Goal: Task Accomplishment & Management: Complete application form

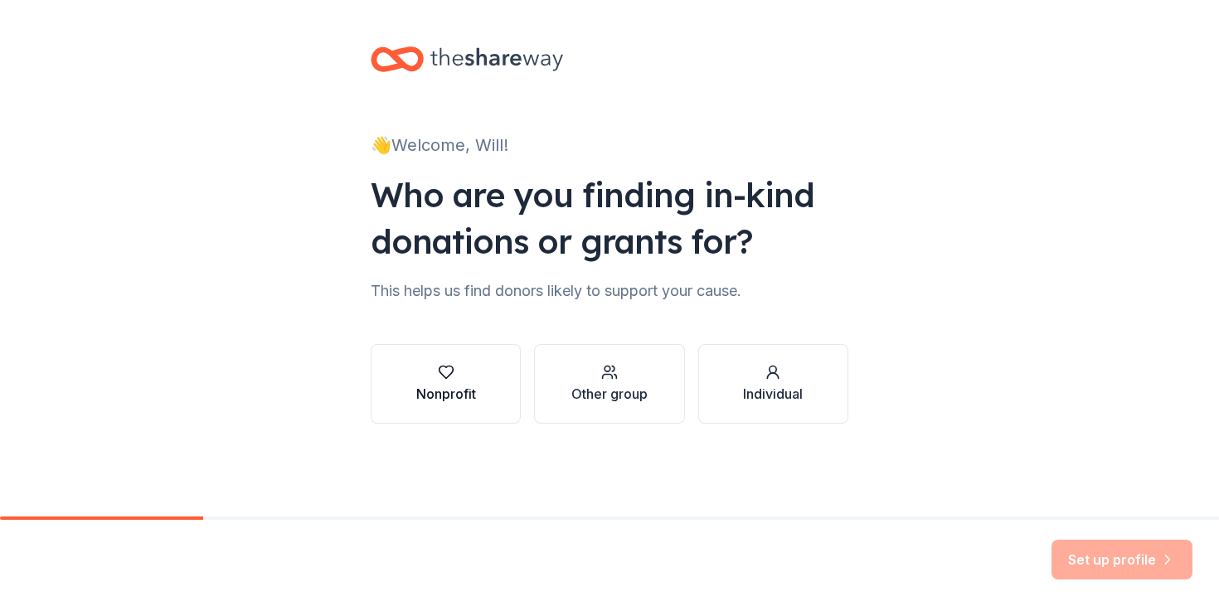
click at [435, 385] on div "Nonprofit" at bounding box center [446, 394] width 60 height 20
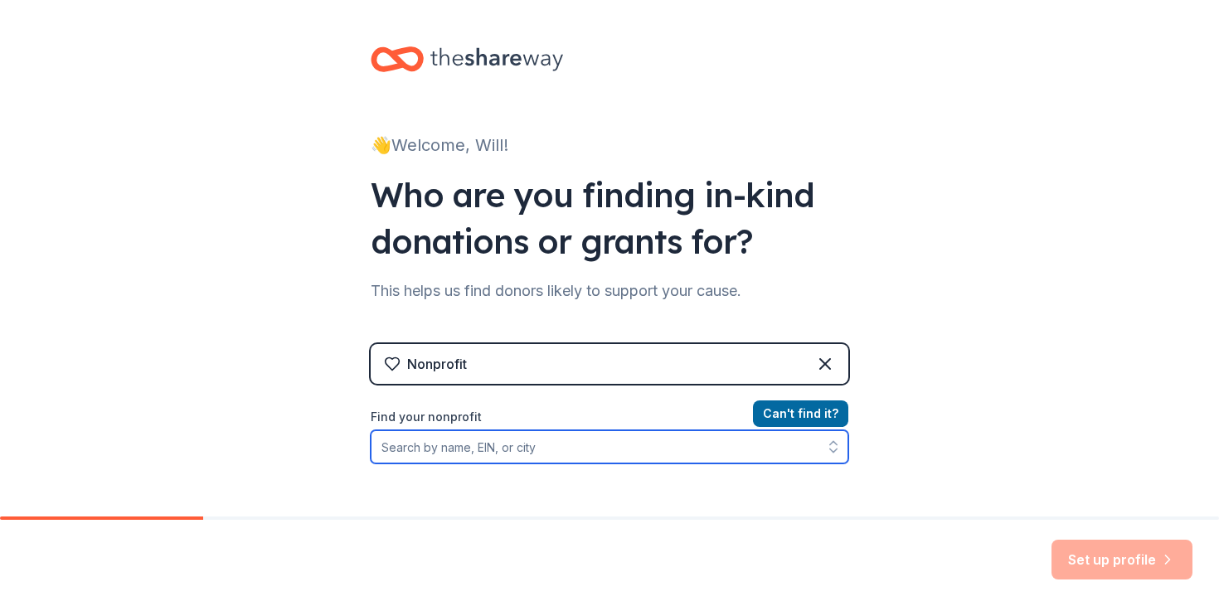
click at [642, 446] on input "Find your nonprofit" at bounding box center [610, 446] width 478 height 33
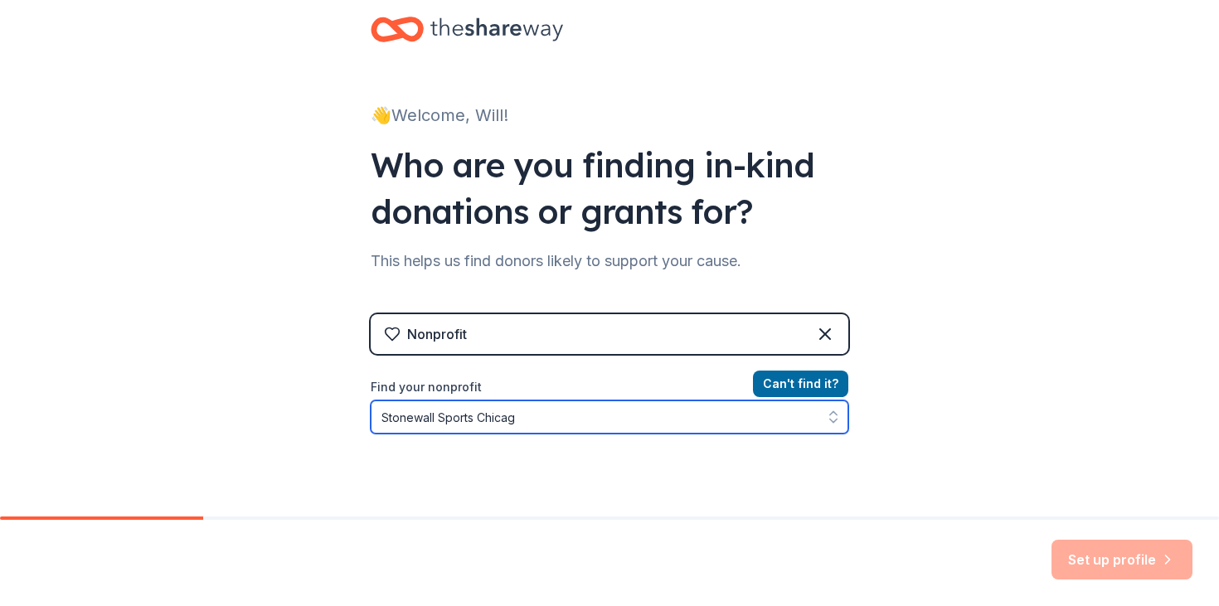
type input "Stonewall Sports [GEOGRAPHIC_DATA]"
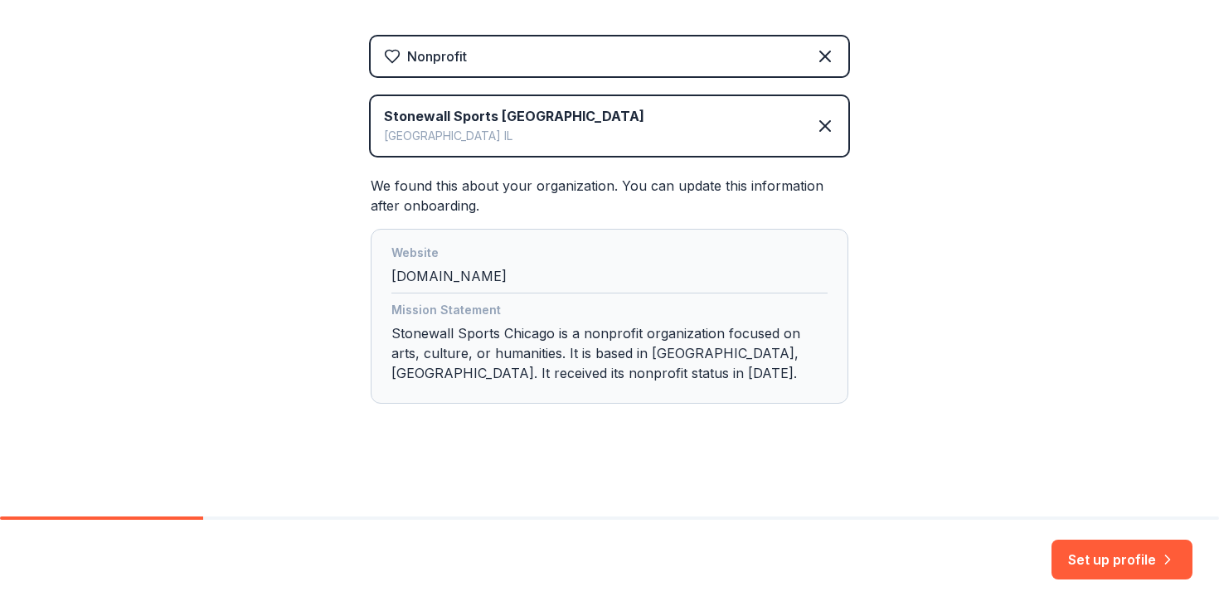
scroll to position [307, 0]
click at [1120, 558] on button "Set up profile" at bounding box center [1122, 560] width 141 height 40
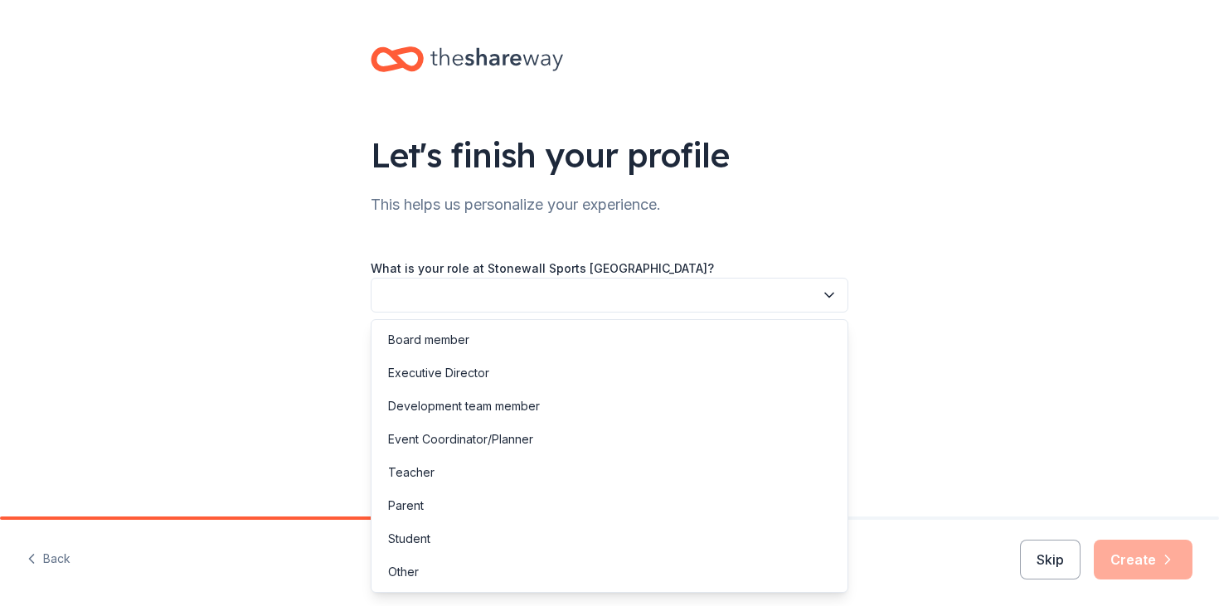
click at [459, 291] on button "button" at bounding box center [610, 295] width 478 height 35
click at [559, 434] on div "Event Coordinator/Planner" at bounding box center [609, 439] width 469 height 33
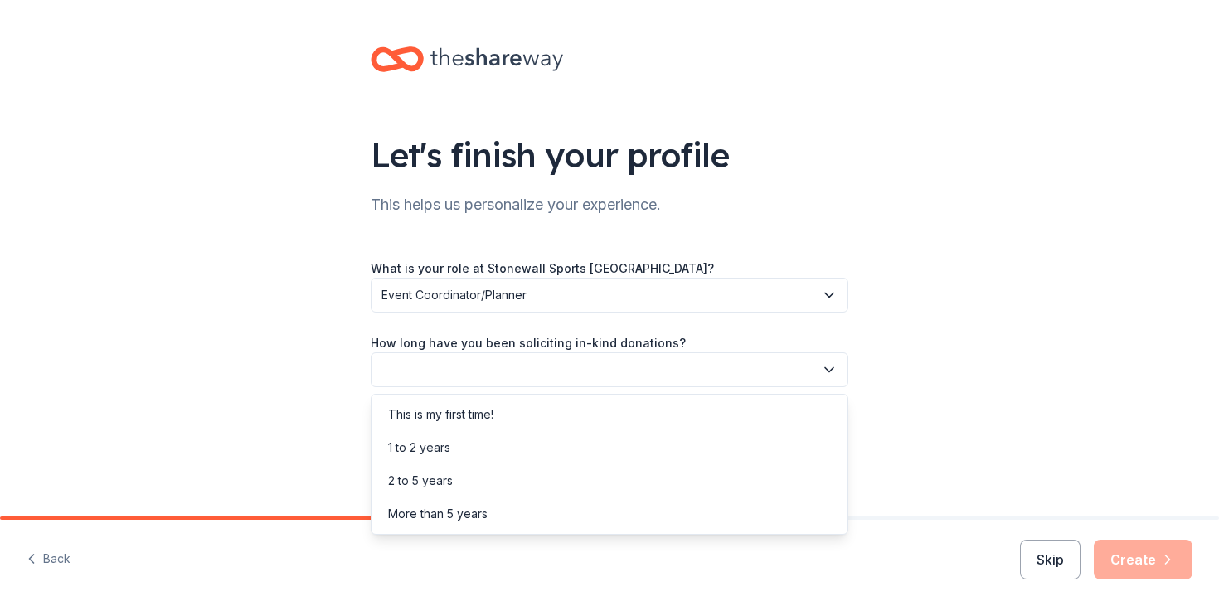
click at [599, 372] on button "button" at bounding box center [610, 369] width 478 height 35
click at [549, 418] on div "This is my first time!" at bounding box center [609, 414] width 469 height 33
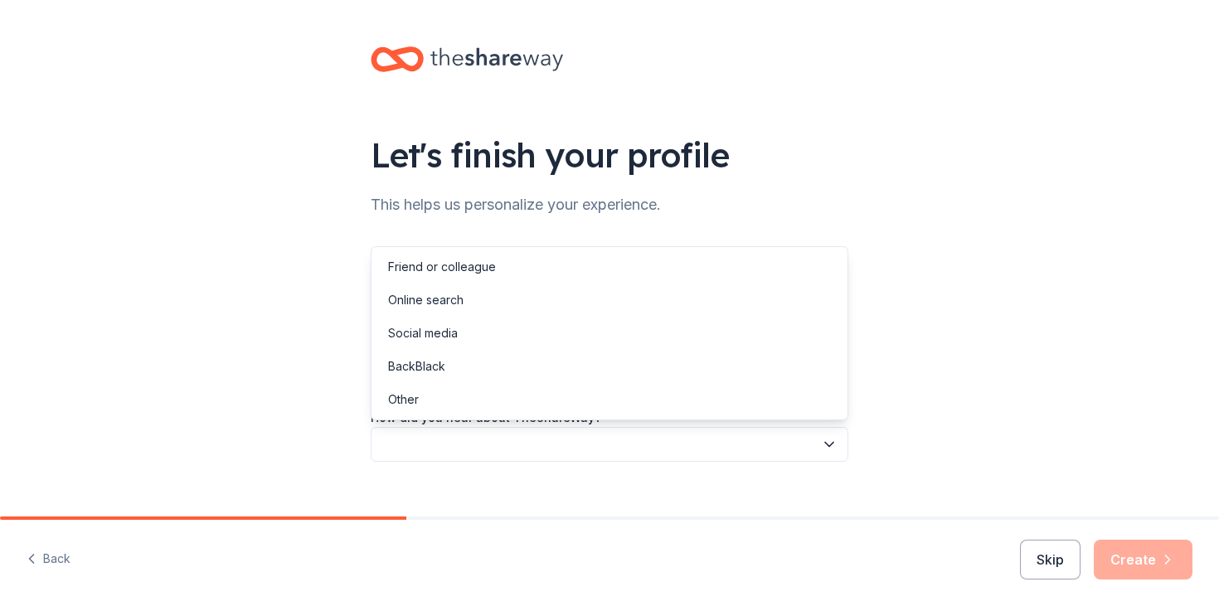
click at [551, 443] on button "button" at bounding box center [610, 444] width 478 height 35
click at [459, 402] on div "Other" at bounding box center [609, 399] width 469 height 33
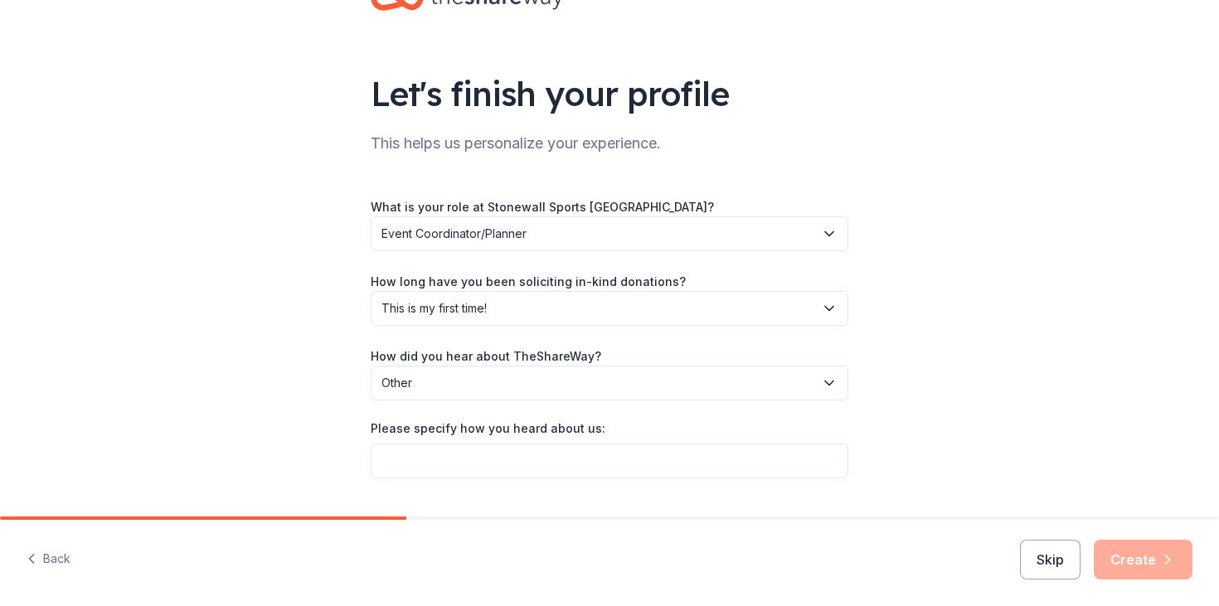
scroll to position [102, 0]
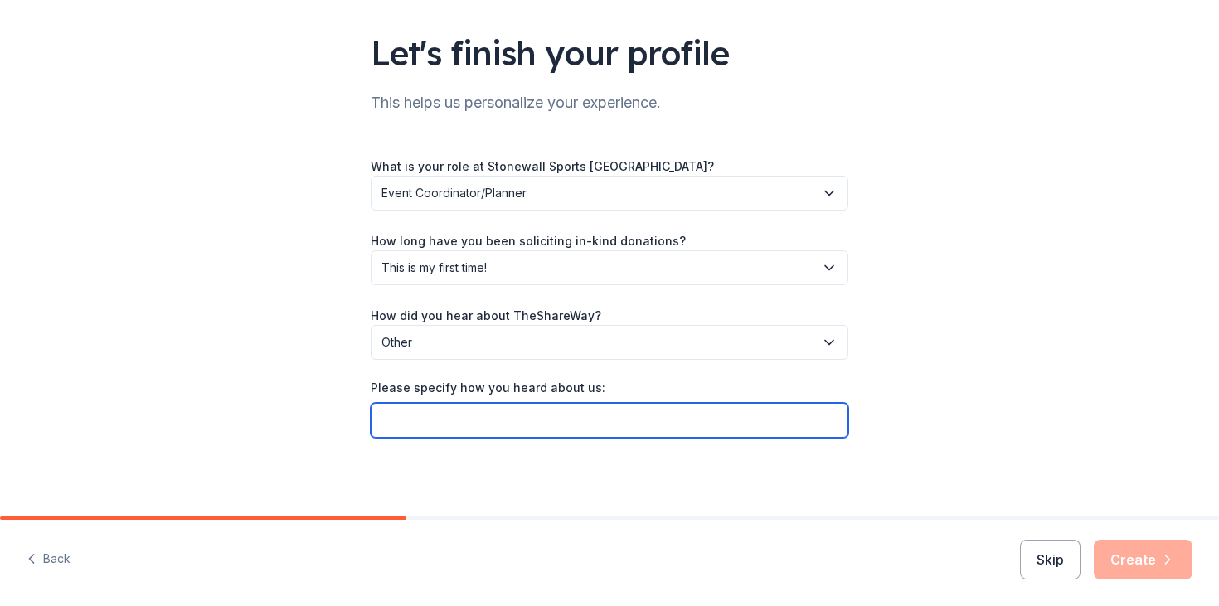
click at [625, 417] on input "Please specify how you heard about us:" at bounding box center [610, 420] width 478 height 35
type input "Givebutter"
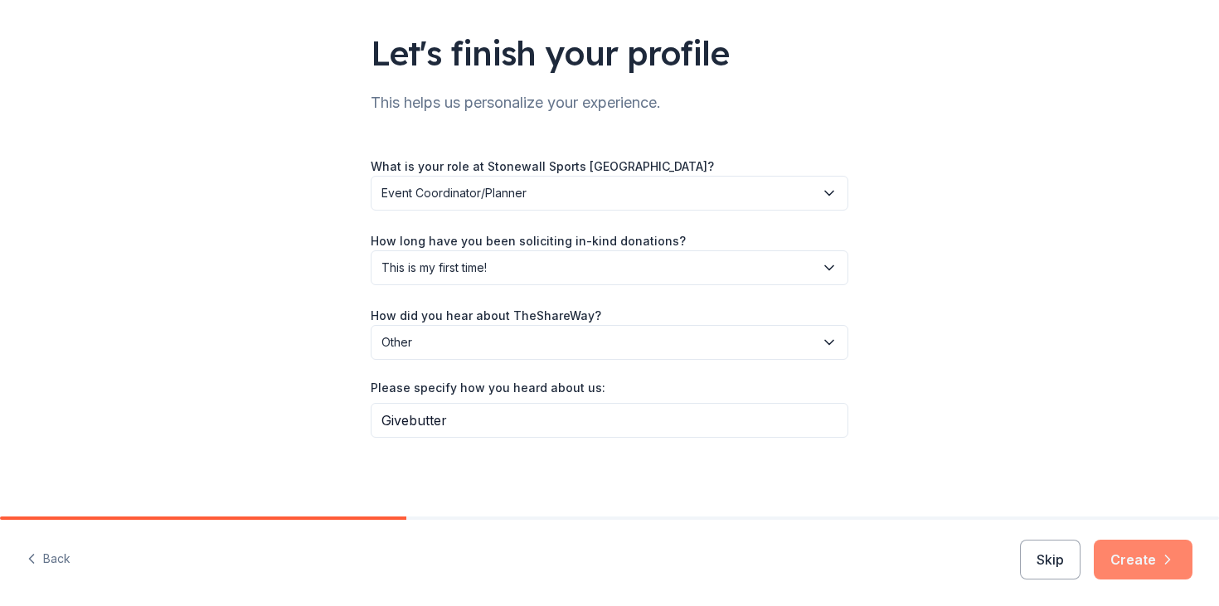
click at [1152, 578] on button "Create" at bounding box center [1143, 560] width 99 height 40
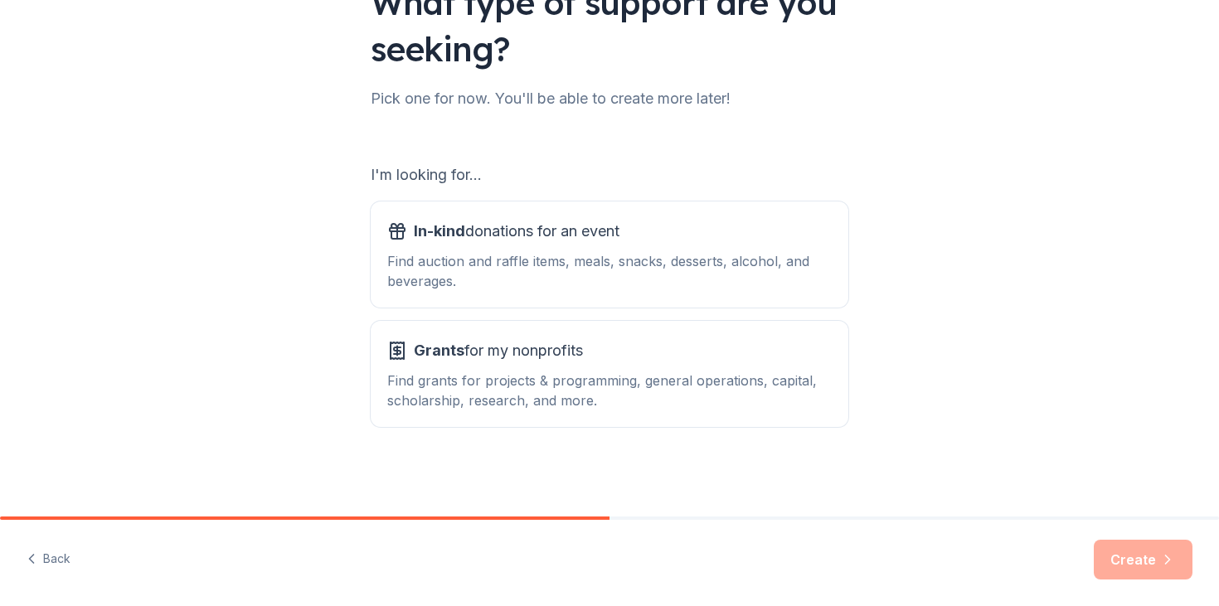
scroll to position [152, 0]
click at [639, 232] on div "In-kind donations for an event" at bounding box center [609, 232] width 445 height 27
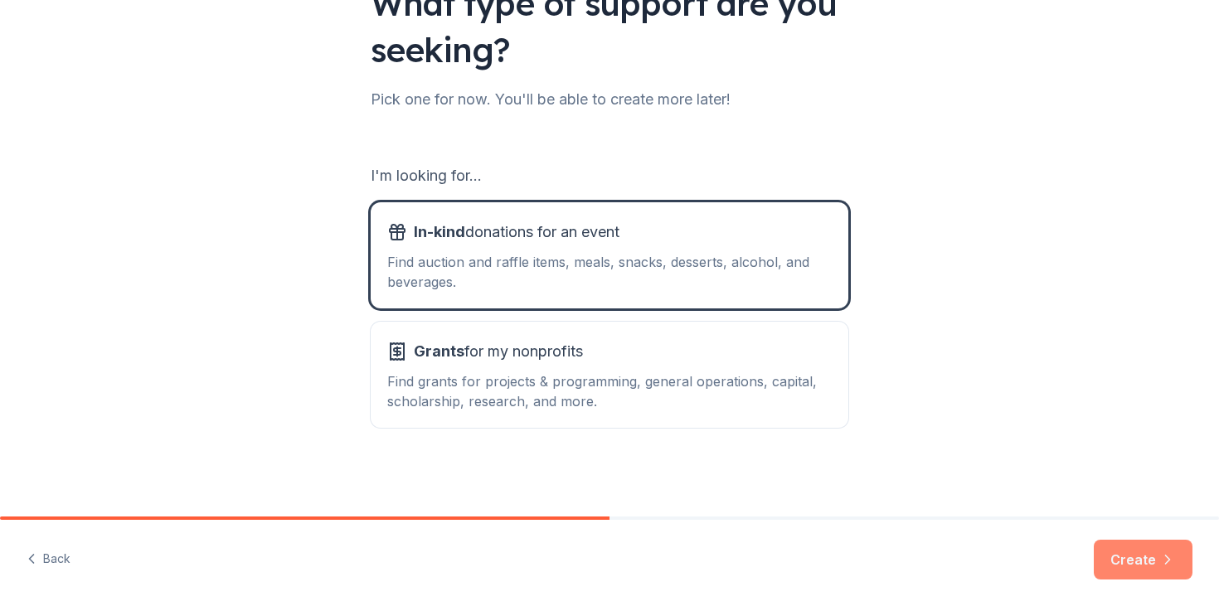
click at [1148, 565] on button "Create" at bounding box center [1143, 560] width 99 height 40
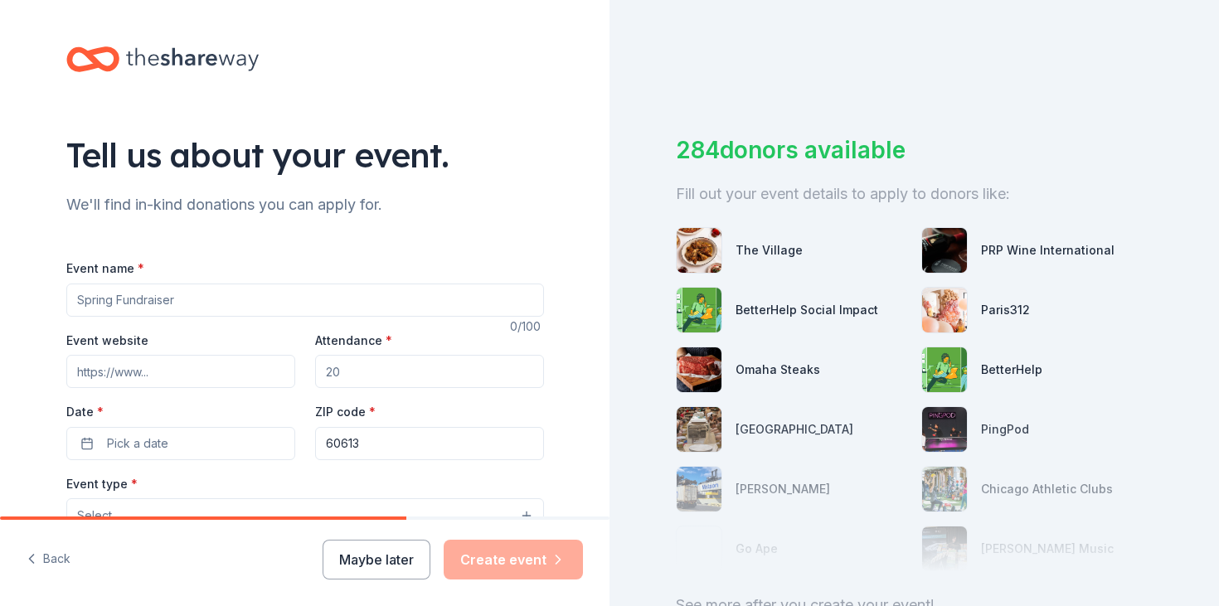
click at [216, 301] on input "Event name *" at bounding box center [305, 300] width 478 height 33
paste input "Crowned"
paste input "A Completely Serious Search for a 10?"
type input "Crowned: A Completely Serious Search for a 10?"
click at [151, 361] on input "Event website" at bounding box center [180, 371] width 229 height 33
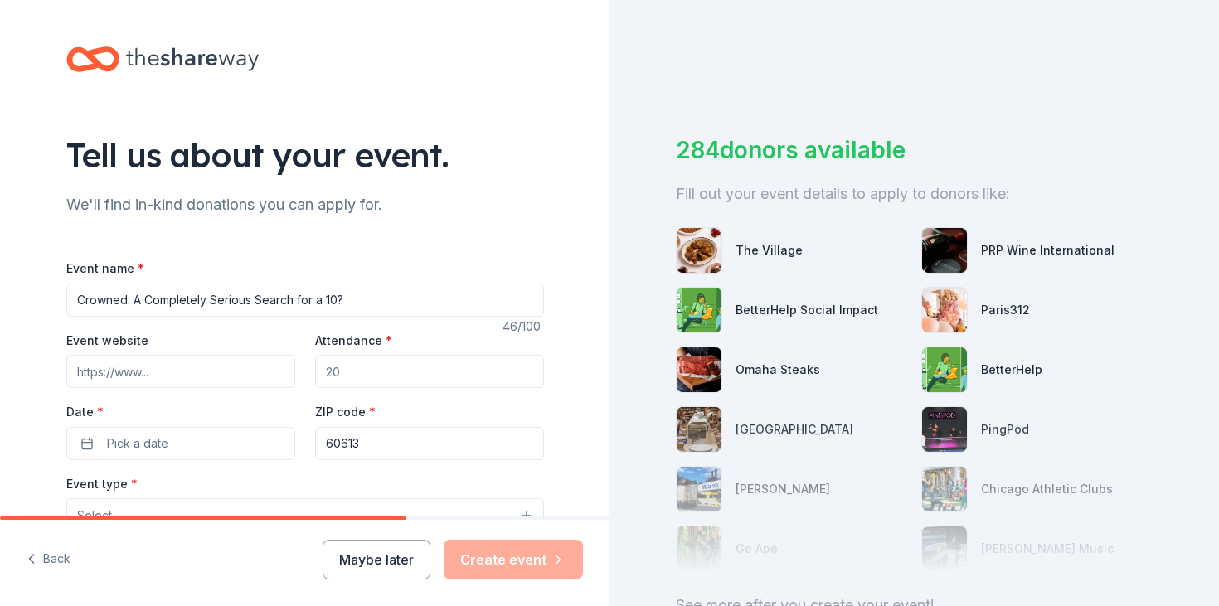
paste input "https://givebutter.com/CrownedPageant"
type input "https://givebutter.com/CrownedPageant"
click at [407, 373] on input "Attendance *" at bounding box center [429, 371] width 229 height 33
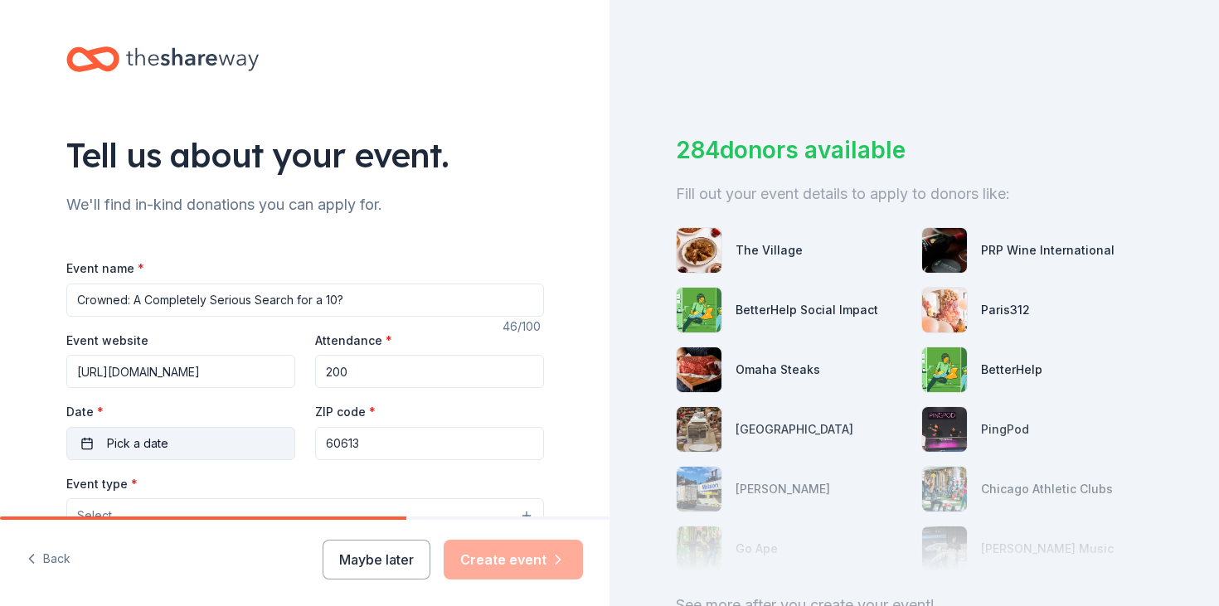
type input "200"
click at [169, 441] on button "Pick a date" at bounding box center [180, 443] width 229 height 33
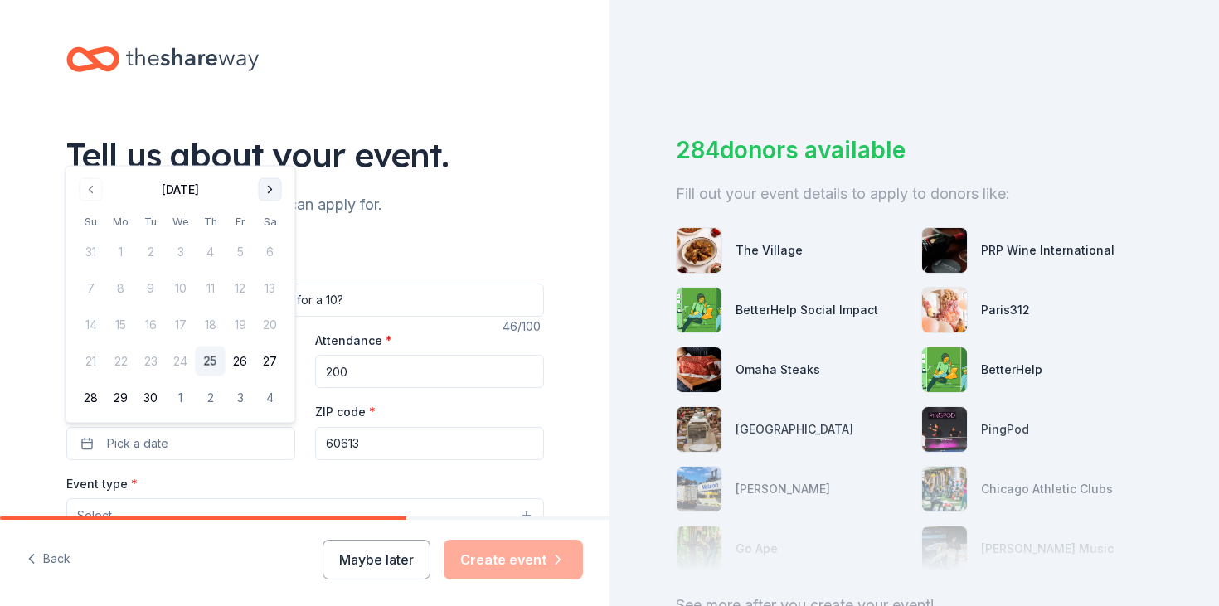
click at [269, 184] on button "Go to next month" at bounding box center [270, 189] width 23 height 23
click at [238, 284] on button "10" at bounding box center [241, 289] width 30 height 30
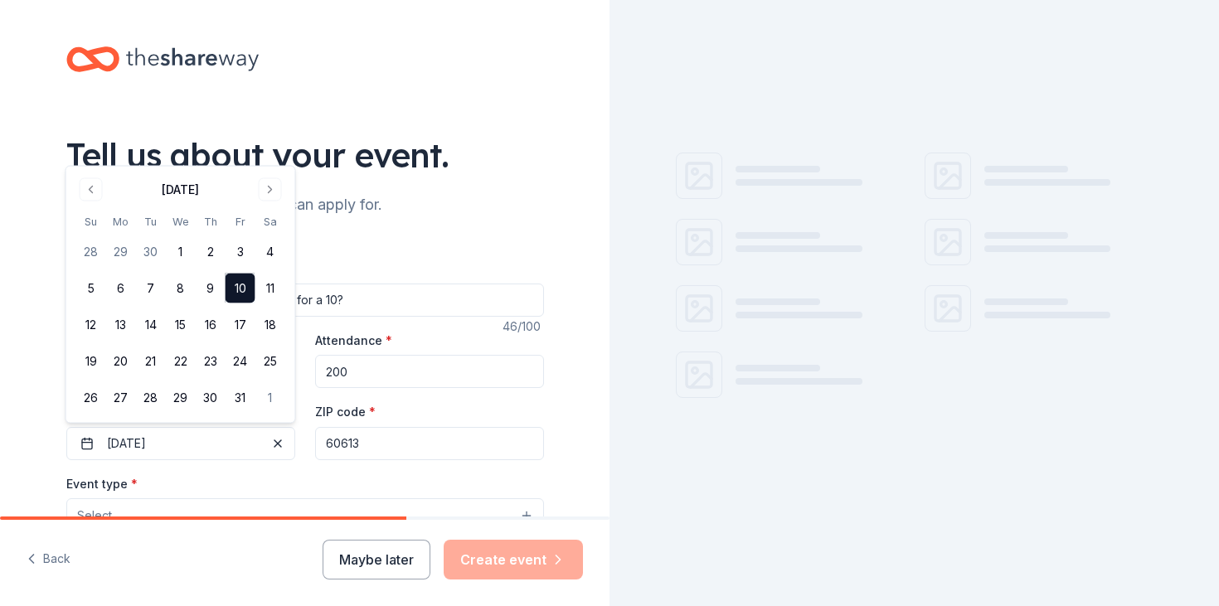
click at [416, 446] on input "60613" at bounding box center [429, 443] width 229 height 33
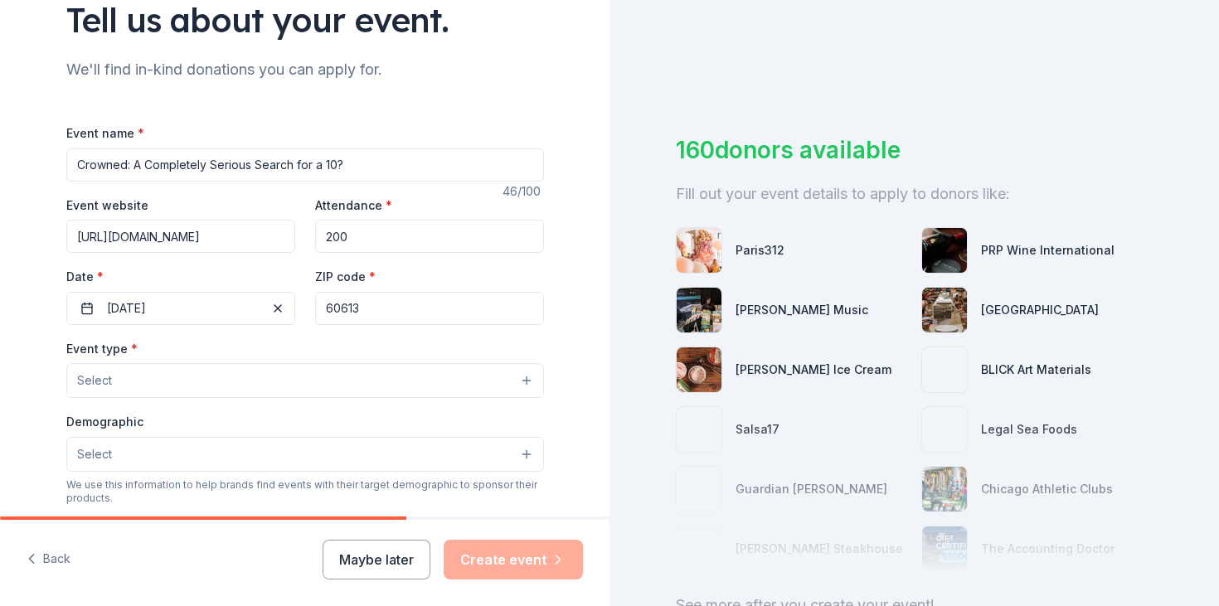
scroll to position [171, 0]
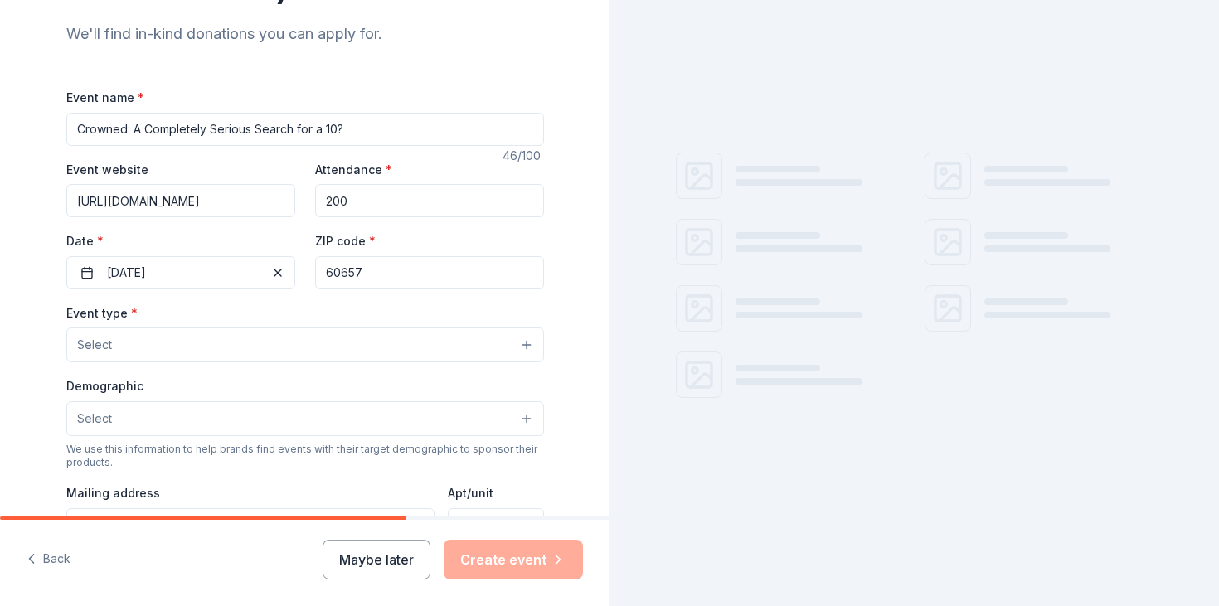
type input "60657"
click at [277, 351] on button "Select" at bounding box center [305, 345] width 478 height 35
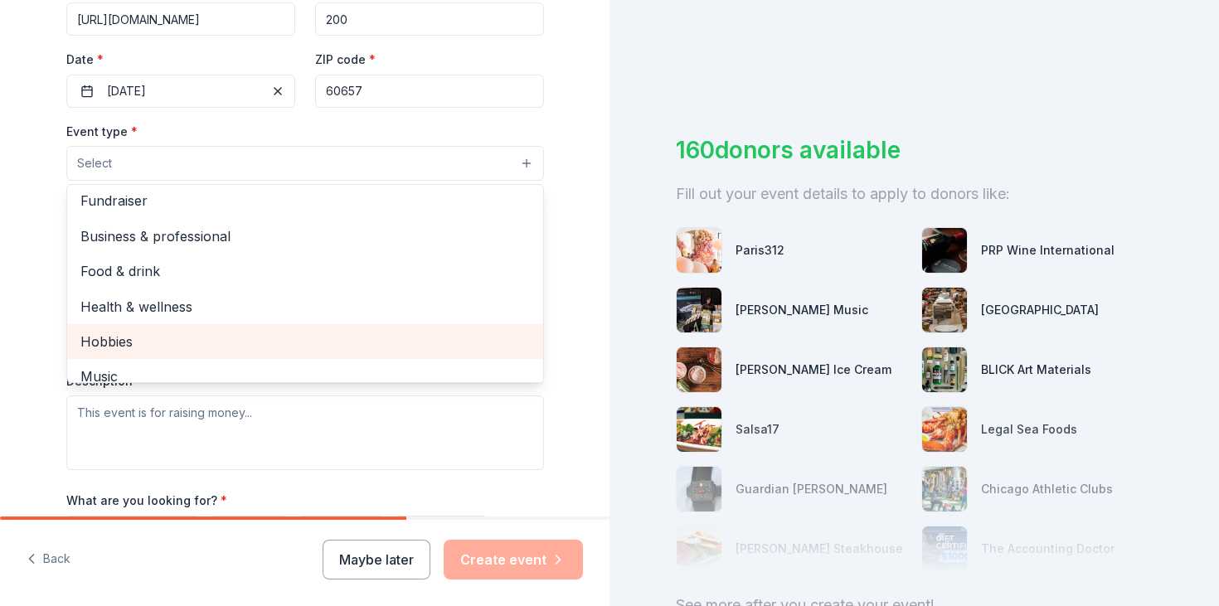
scroll to position [0, 0]
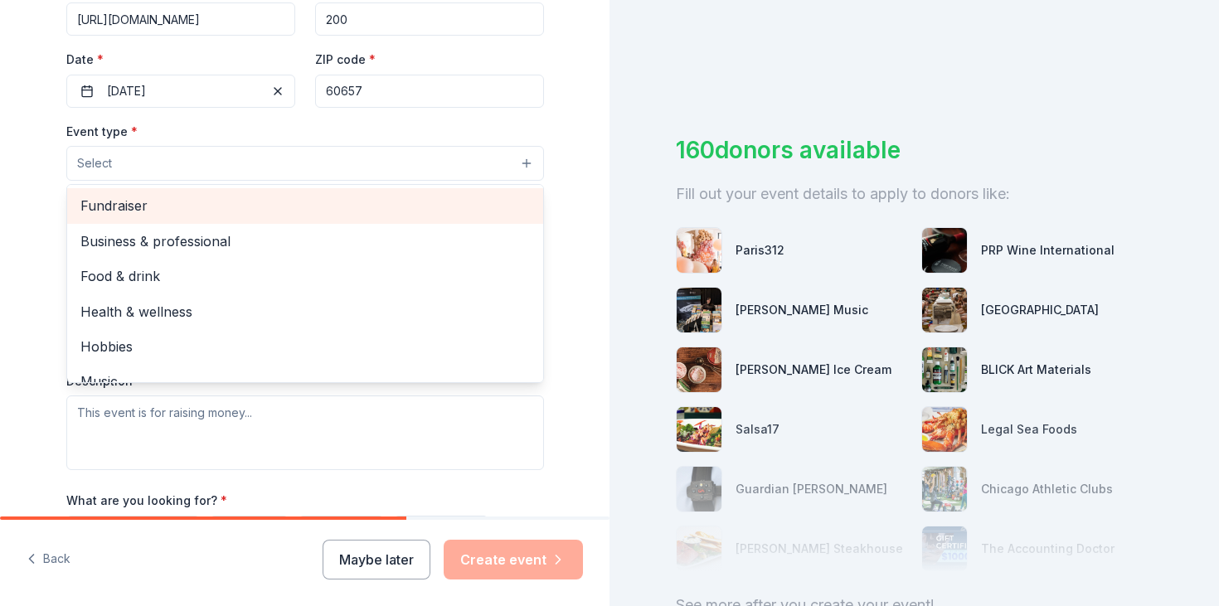
click at [173, 208] on span "Fundraiser" at bounding box center [305, 206] width 450 height 22
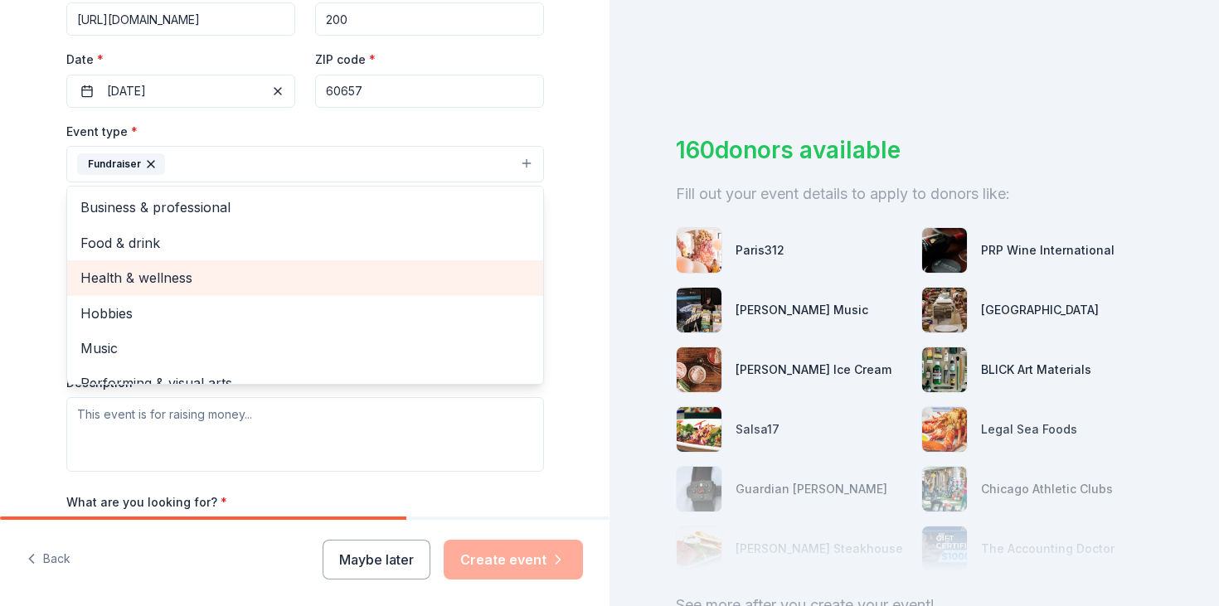
scroll to position [20, 0]
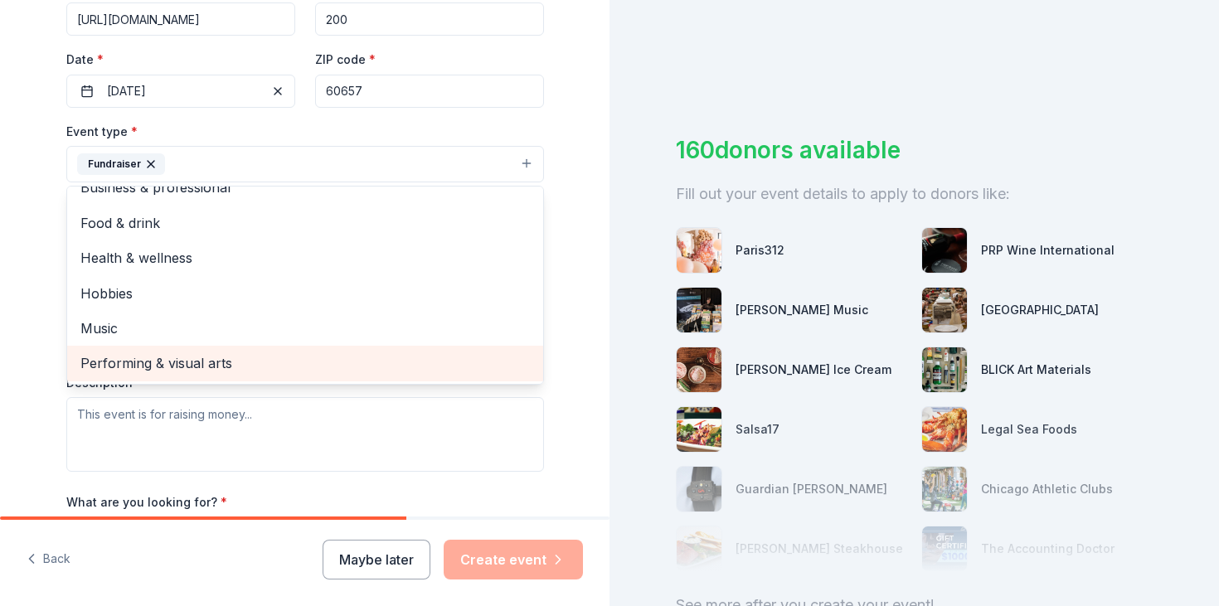
click at [172, 361] on span "Performing & visual arts" at bounding box center [305, 363] width 450 height 22
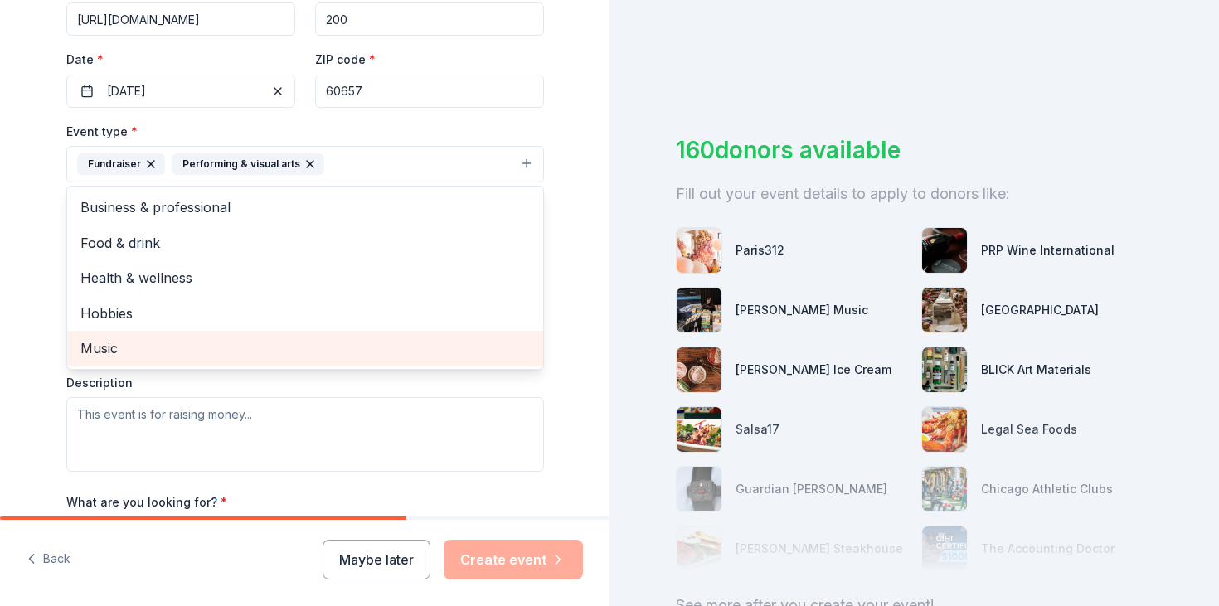
scroll to position [0, 0]
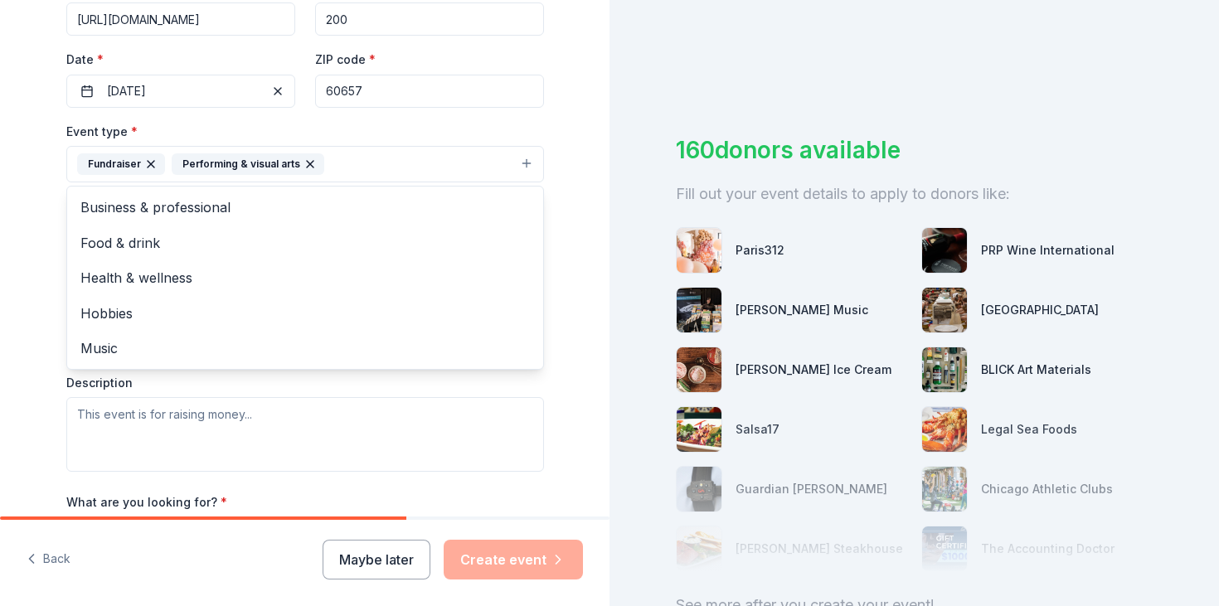
click at [13, 285] on div "Tell us about your event. We'll find in-kind donations you can apply for. Event…" at bounding box center [305, 201] width 610 height 1106
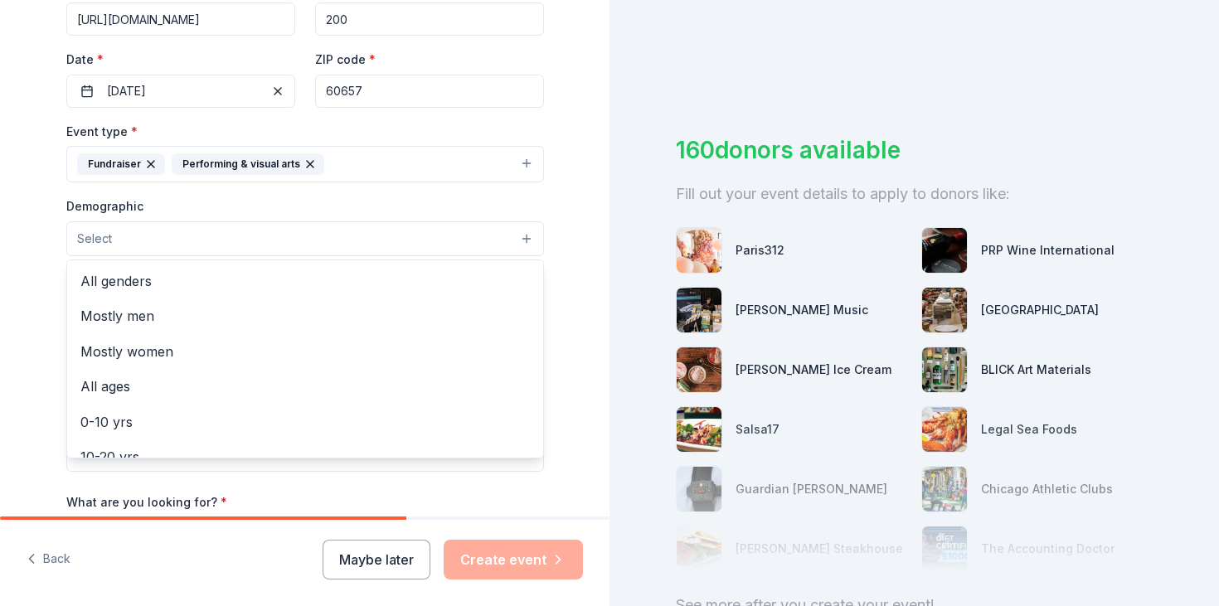
click at [153, 242] on button "Select" at bounding box center [305, 238] width 478 height 35
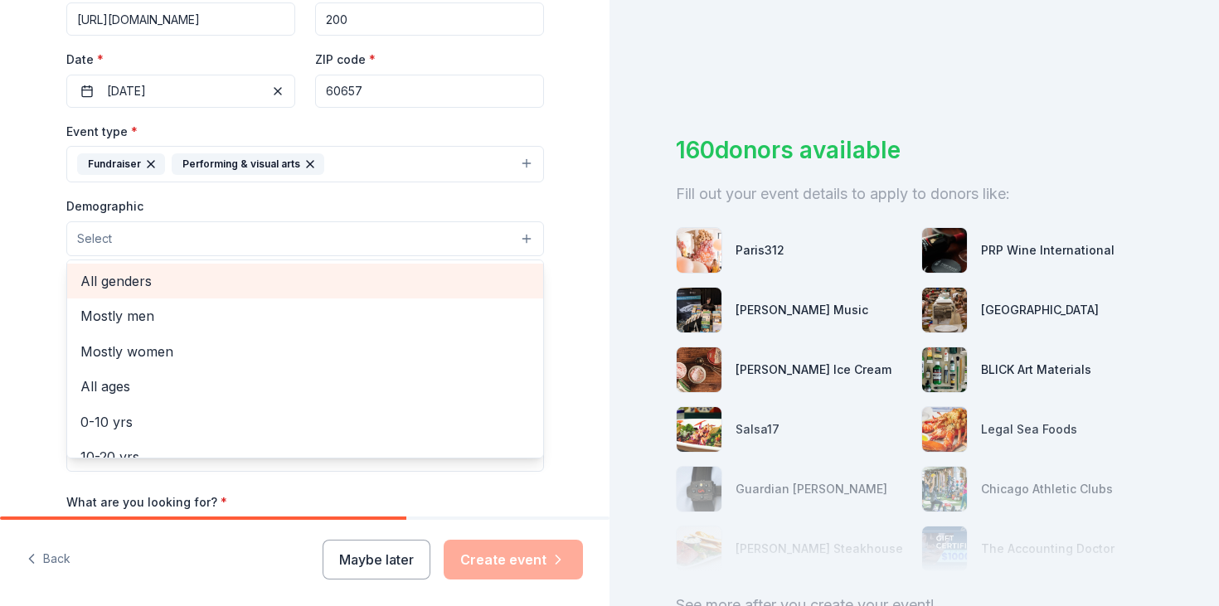
click at [146, 285] on span "All genders" at bounding box center [305, 281] width 450 height 22
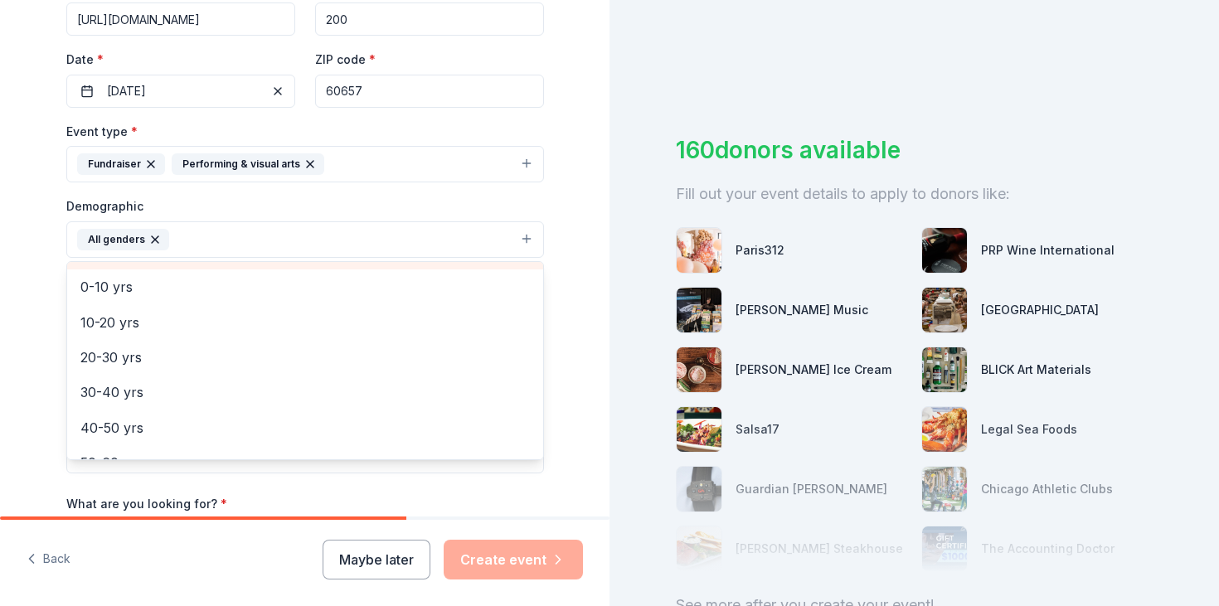
scroll to position [104, 0]
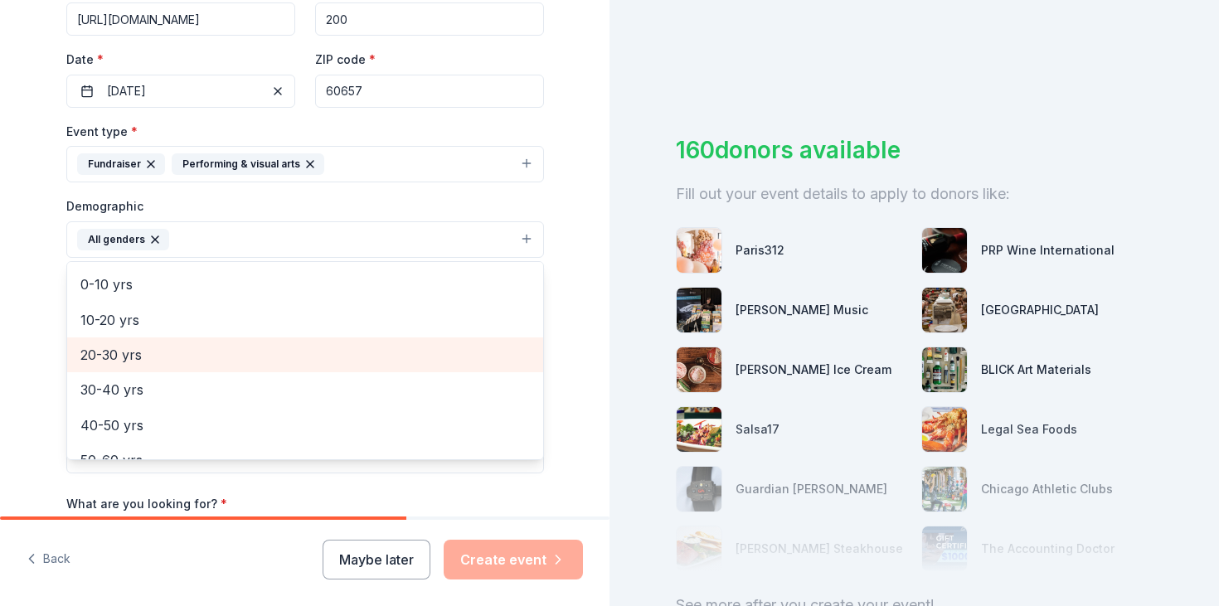
click at [186, 357] on span "20-30 yrs" at bounding box center [305, 355] width 450 height 22
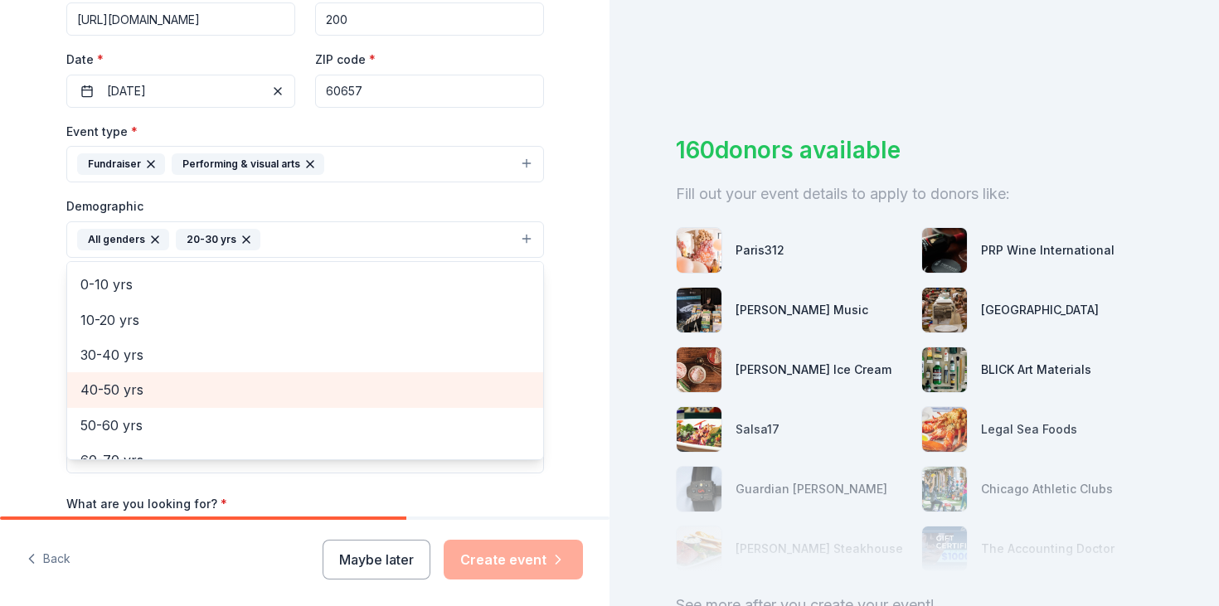
click at [170, 395] on span "40-50 yrs" at bounding box center [305, 390] width 450 height 22
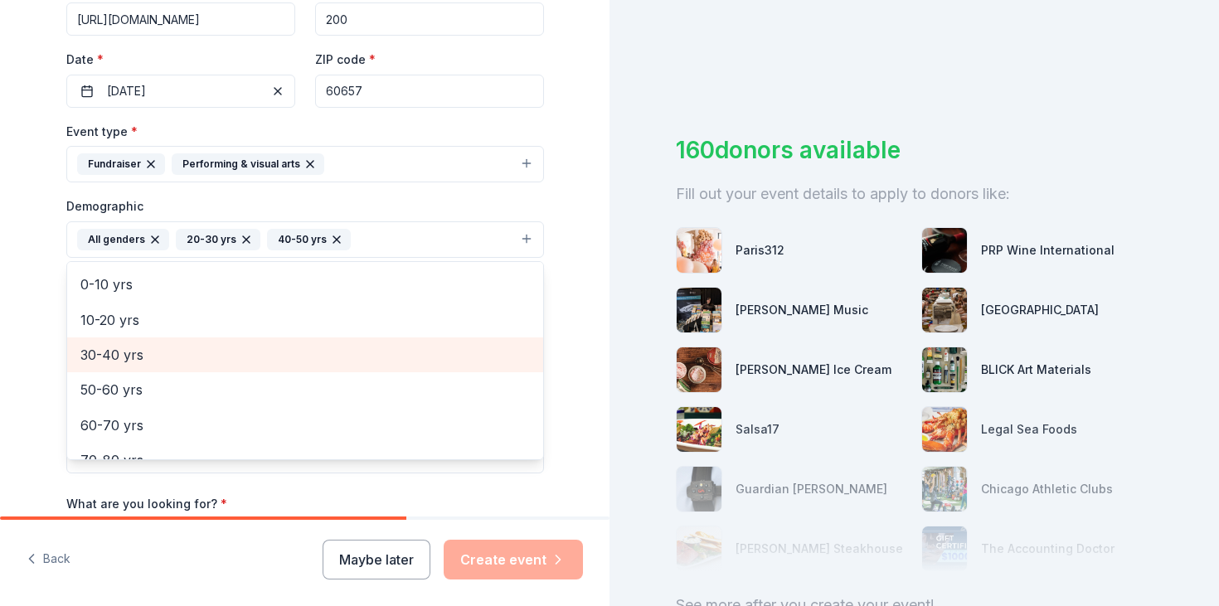
click at [161, 352] on span "30-40 yrs" at bounding box center [305, 355] width 450 height 22
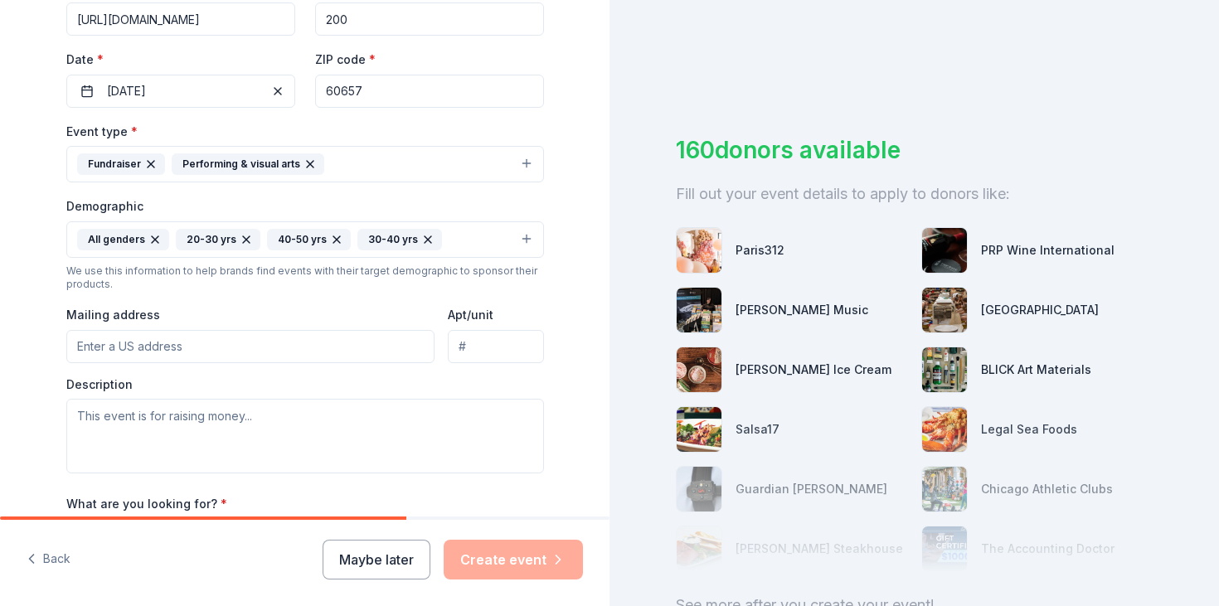
click at [334, 241] on icon "button" at bounding box center [336, 239] width 13 height 13
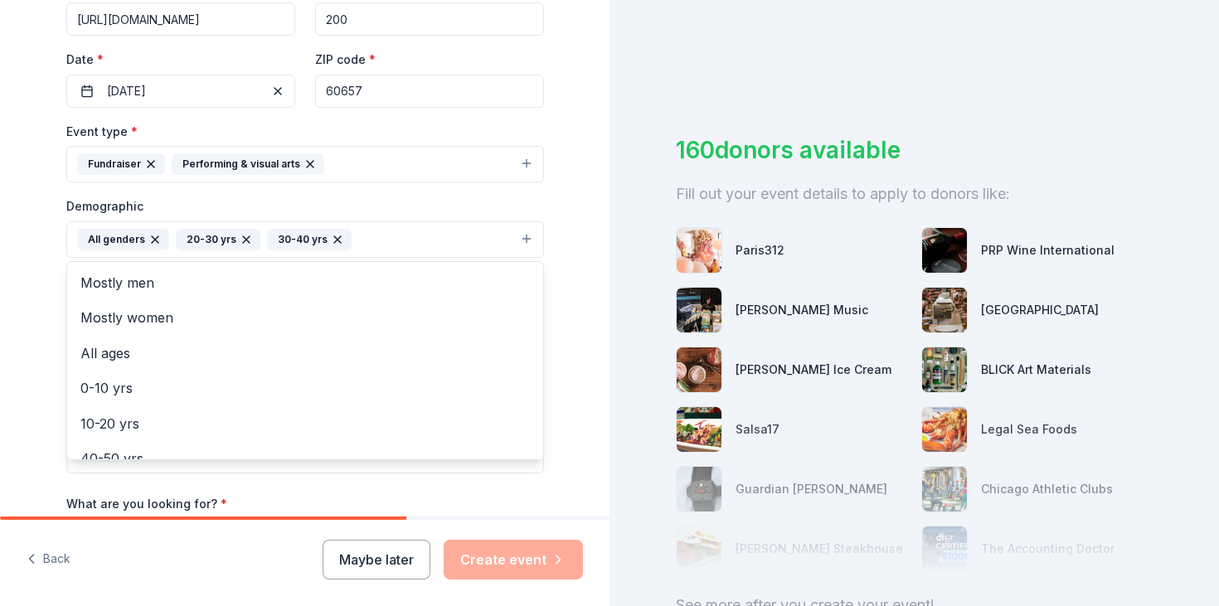
click at [396, 240] on button "All genders 20-30 yrs 30-40 yrs" at bounding box center [305, 239] width 478 height 36
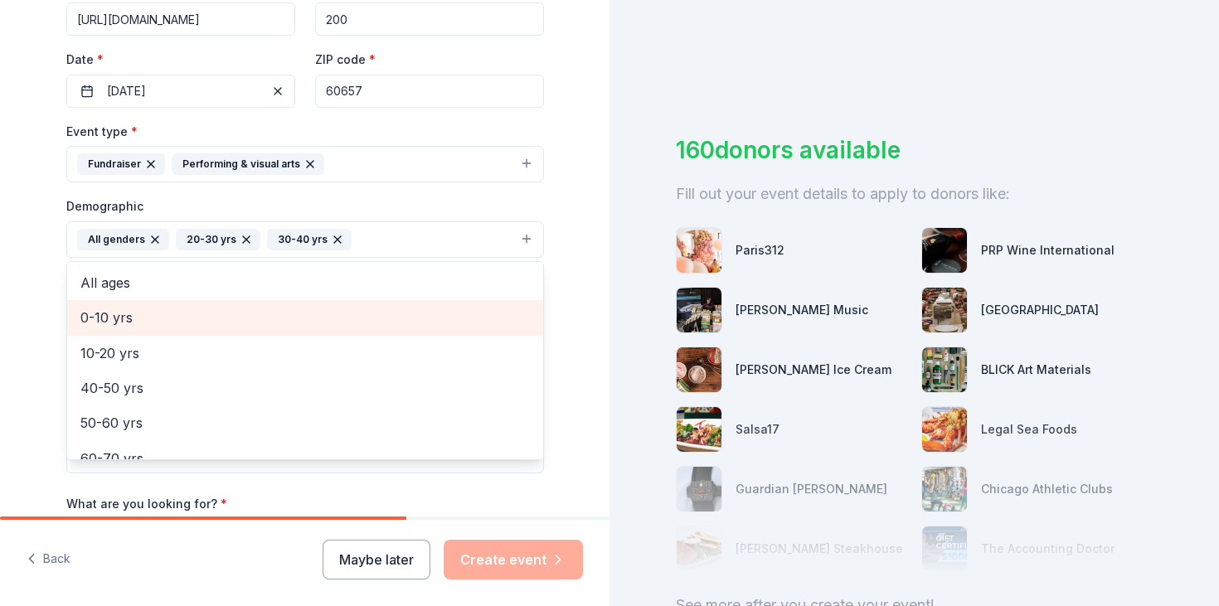
scroll to position [76, 0]
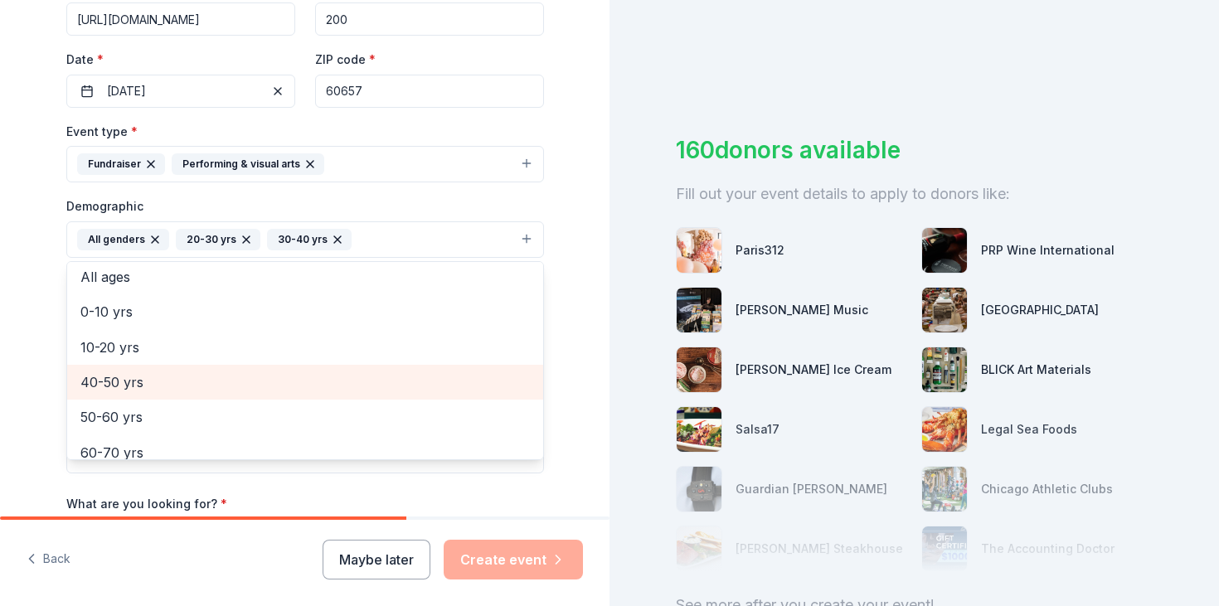
click at [141, 382] on span "40-50 yrs" at bounding box center [305, 383] width 450 height 22
click at [141, 382] on span "50-60 yrs" at bounding box center [305, 383] width 450 height 22
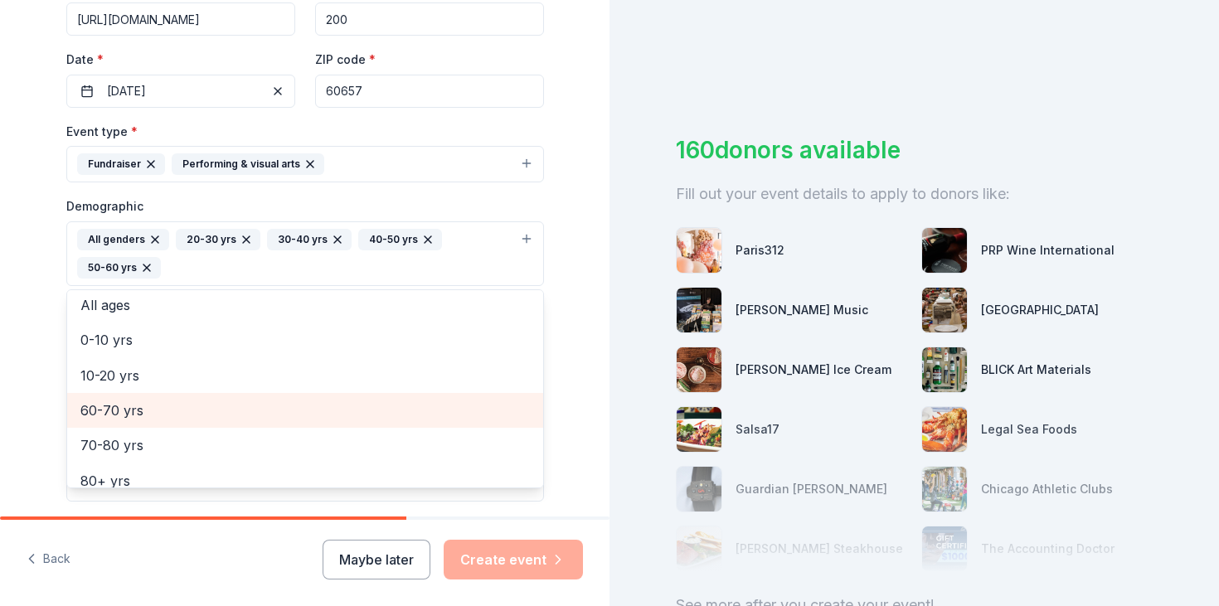
click at [133, 416] on span "60-70 yrs" at bounding box center [305, 411] width 450 height 22
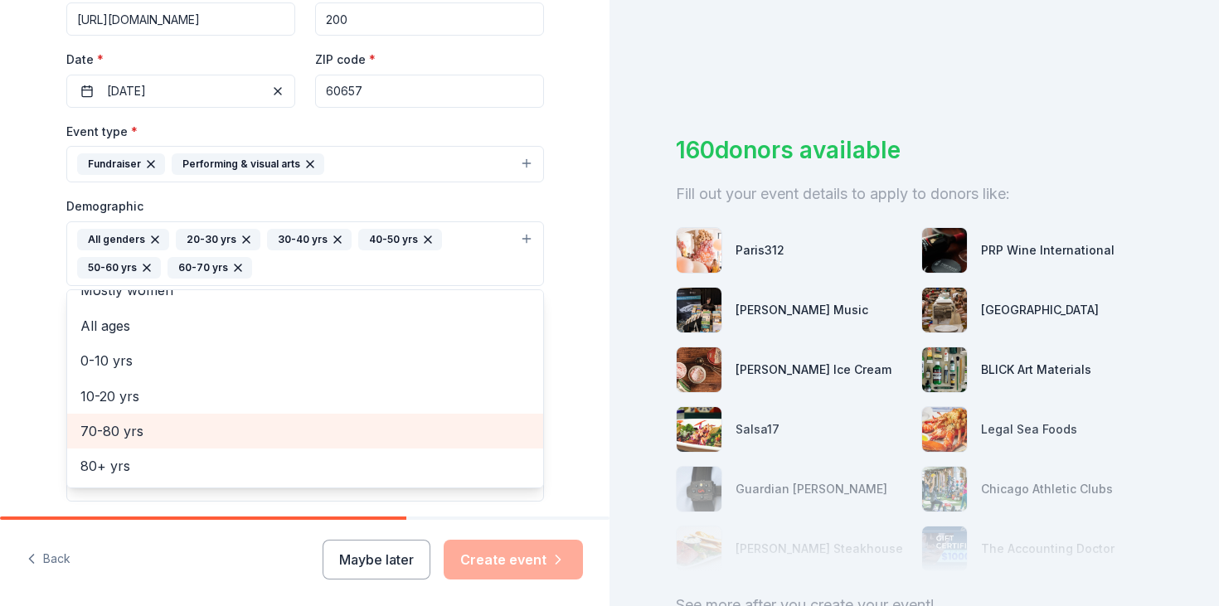
click at [130, 423] on span "70-80 yrs" at bounding box center [305, 432] width 450 height 22
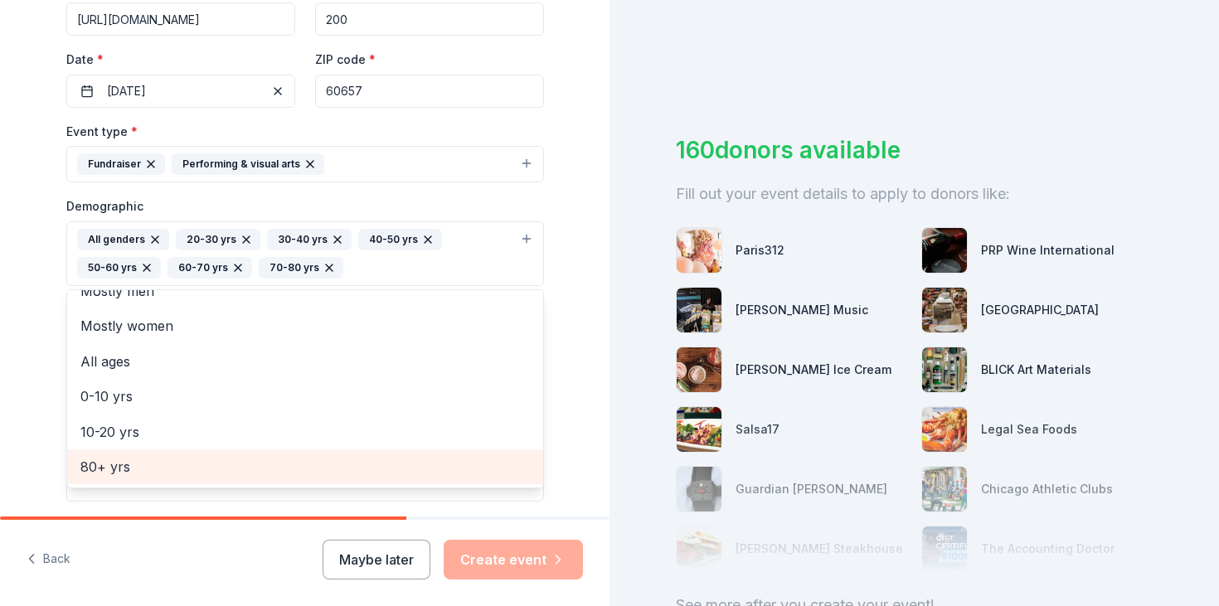
click at [112, 455] on div "80+ yrs" at bounding box center [305, 467] width 476 height 35
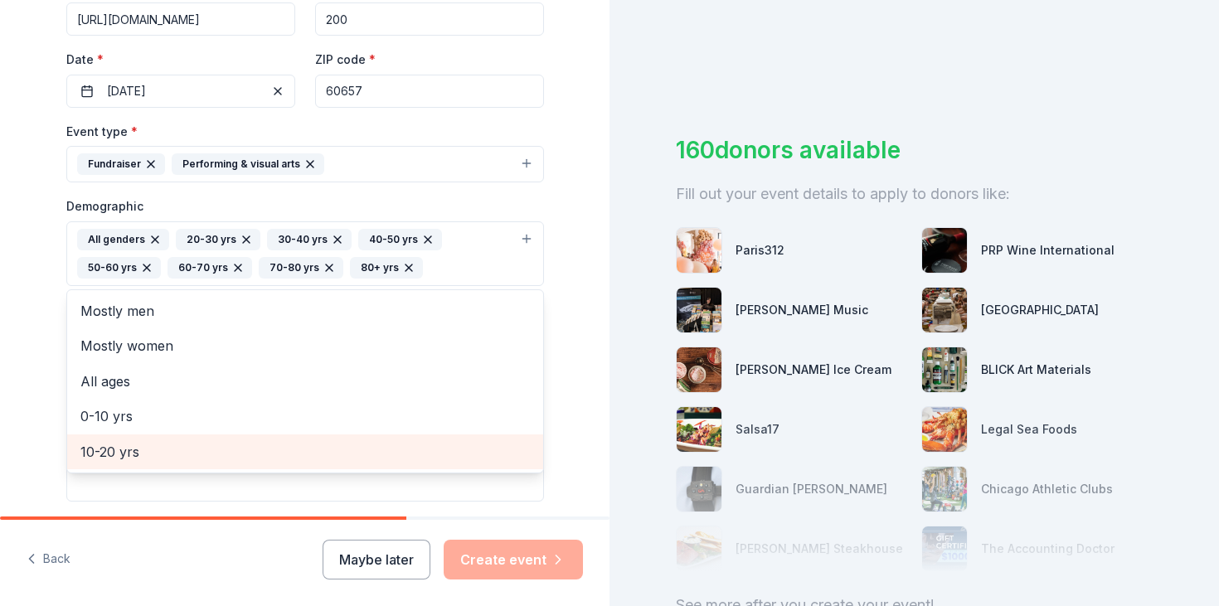
scroll to position [0, 0]
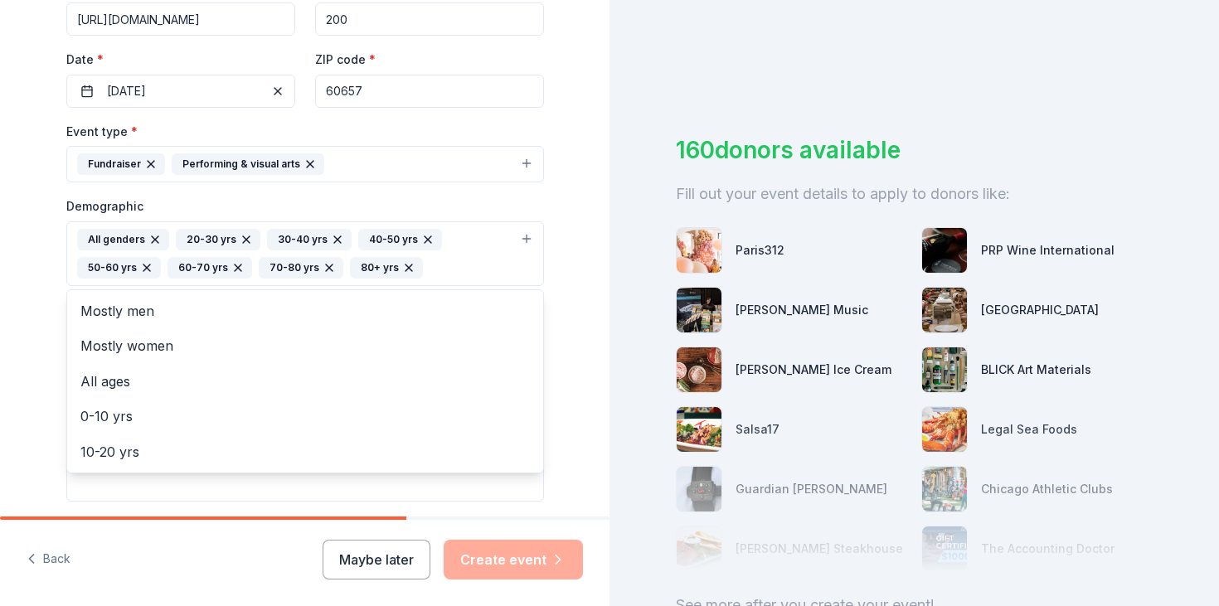
click at [7, 358] on div "Tell us about your event. We'll find in-kind donations you can apply for. Event…" at bounding box center [305, 215] width 610 height 1135
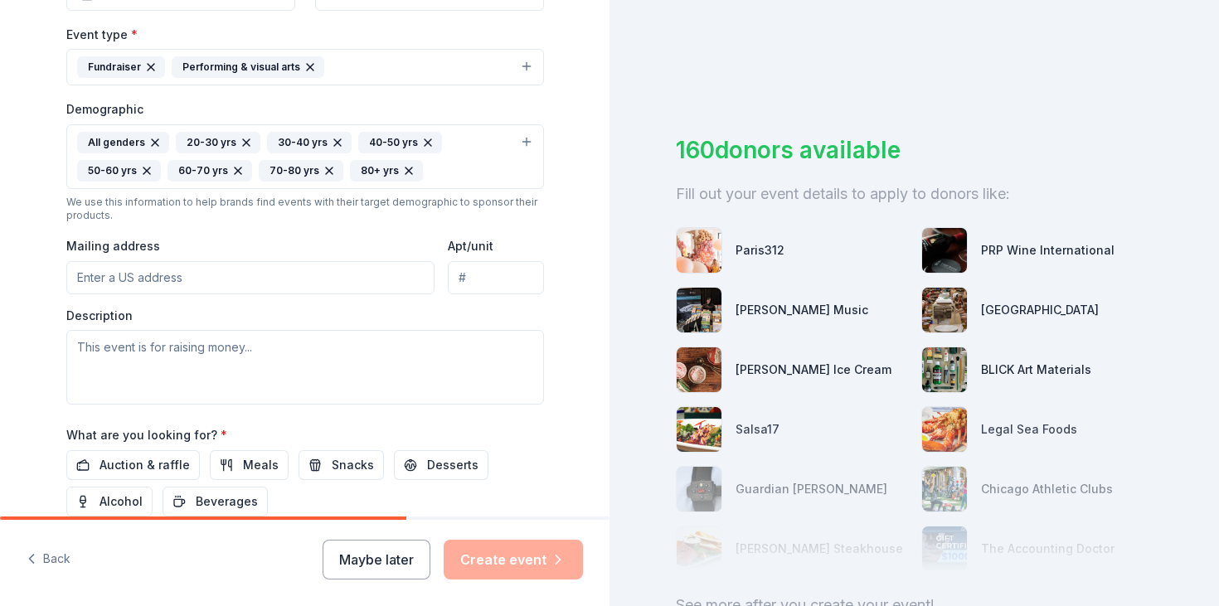
scroll to position [525, 0]
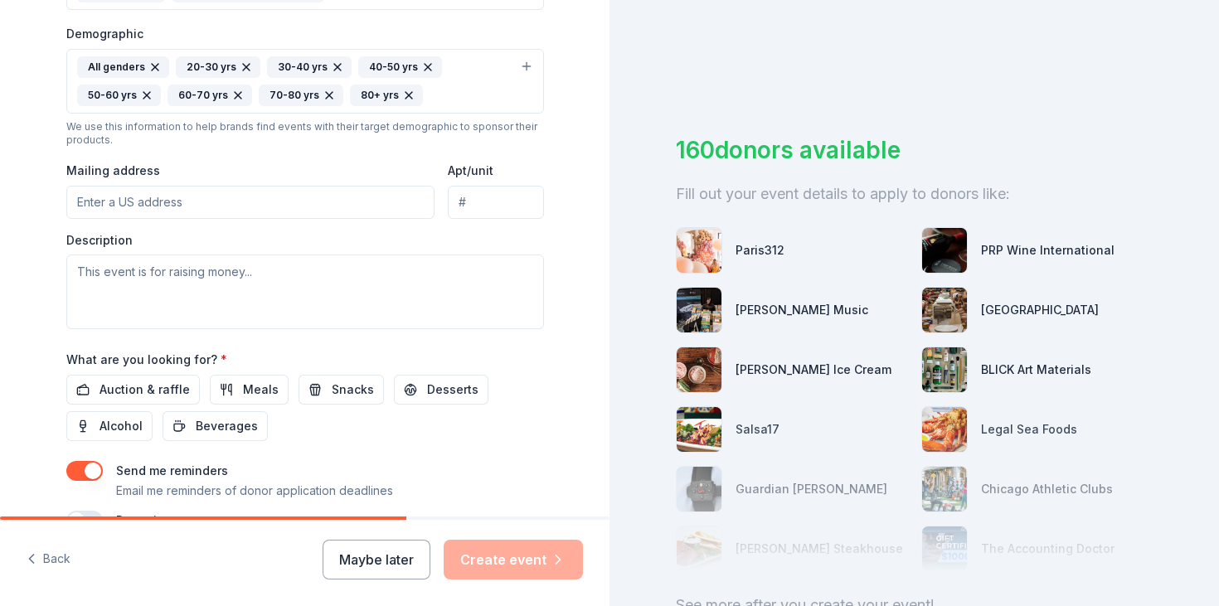
click at [128, 197] on input "Mailing address" at bounding box center [250, 202] width 369 height 33
click at [108, 296] on textarea at bounding box center [305, 292] width 478 height 75
click at [168, 257] on textarea at bounding box center [305, 292] width 478 height 75
paste textarea "Crowned: A Completely Serious Search for a 10? is a playful, over-the-top tribu…"
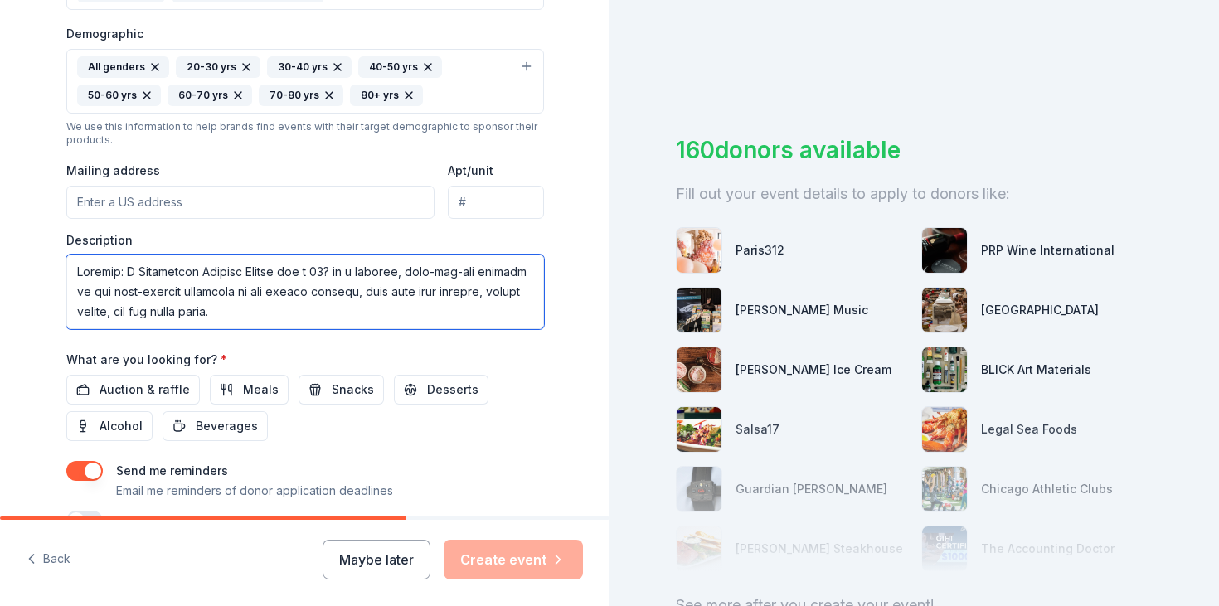
scroll to position [369, 0]
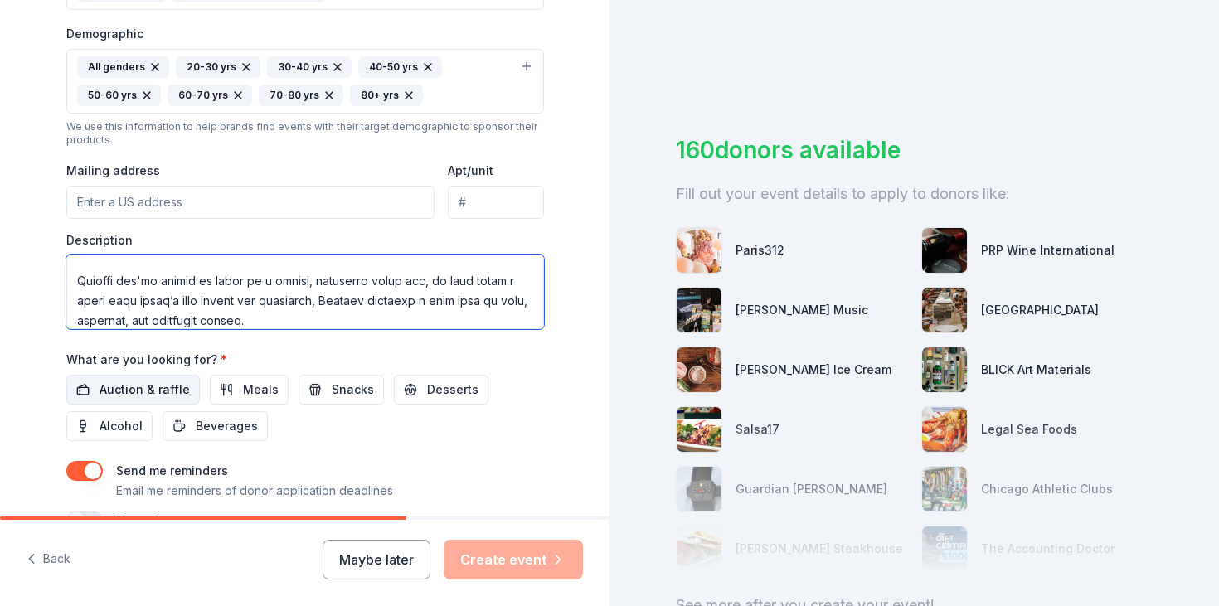
type textarea "Crowned: A Completely Serious Search for a 10? is a playful, over-the-top tribu…"
click at [149, 391] on span "Auction & raffle" at bounding box center [145, 390] width 90 height 20
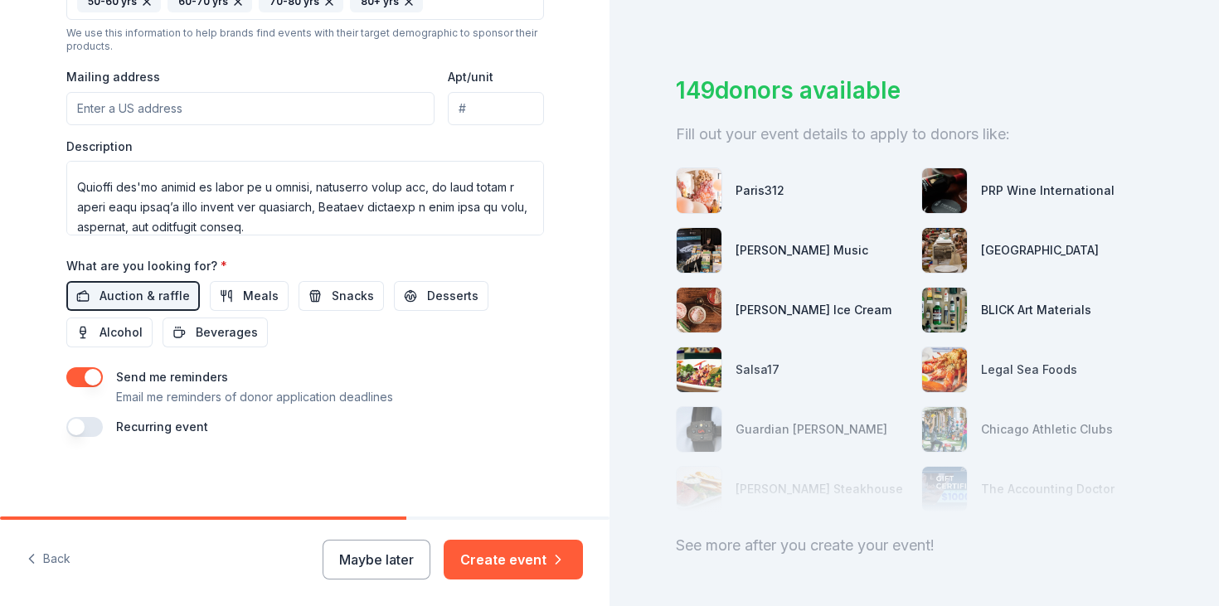
scroll to position [119, 0]
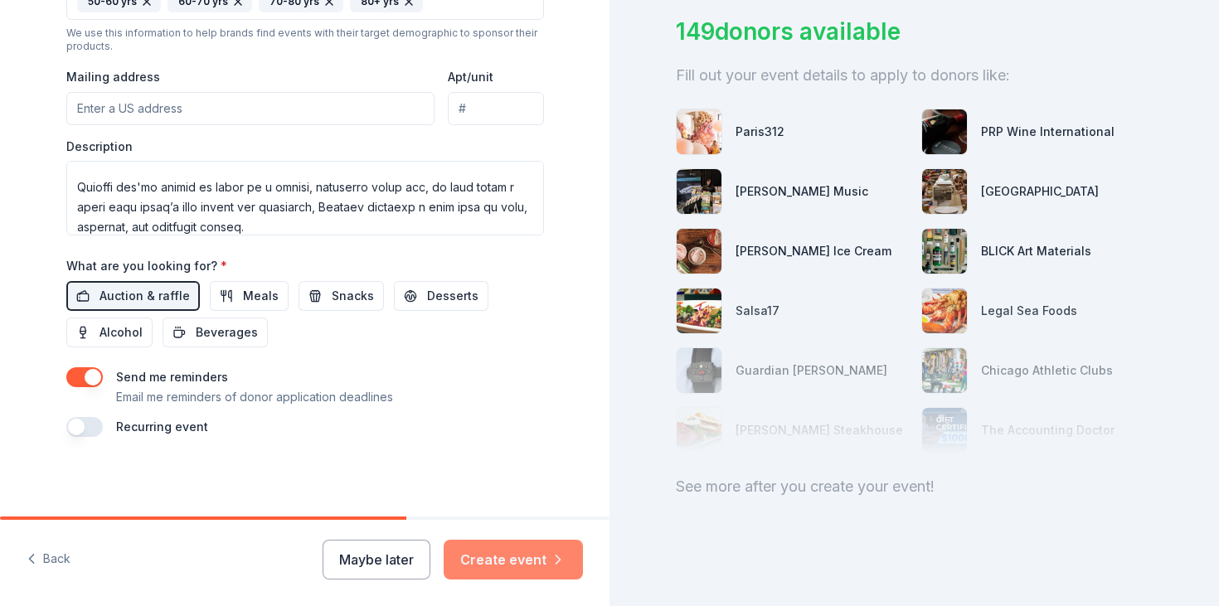
click at [524, 560] on button "Create event" at bounding box center [513, 560] width 139 height 40
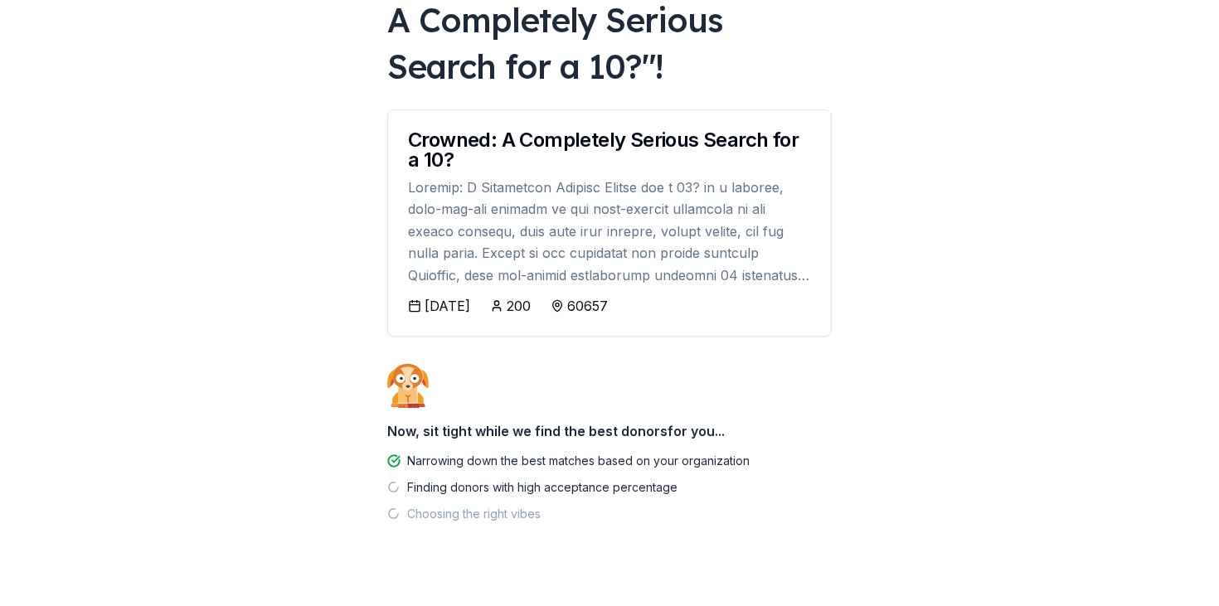
scroll to position [182, 0]
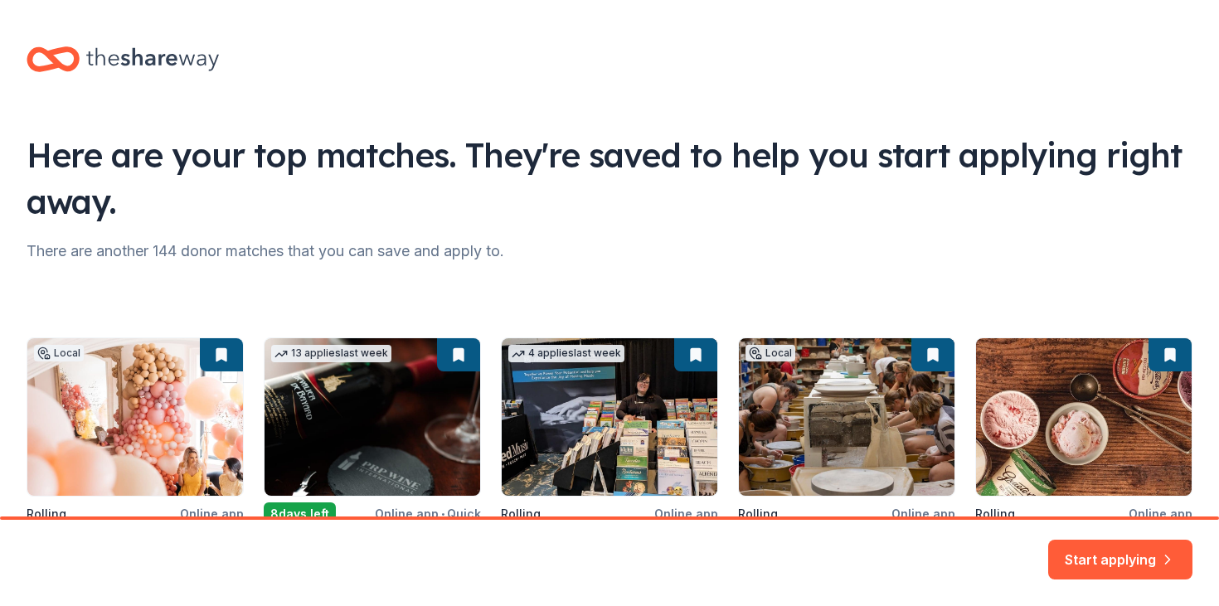
scroll to position [181, 0]
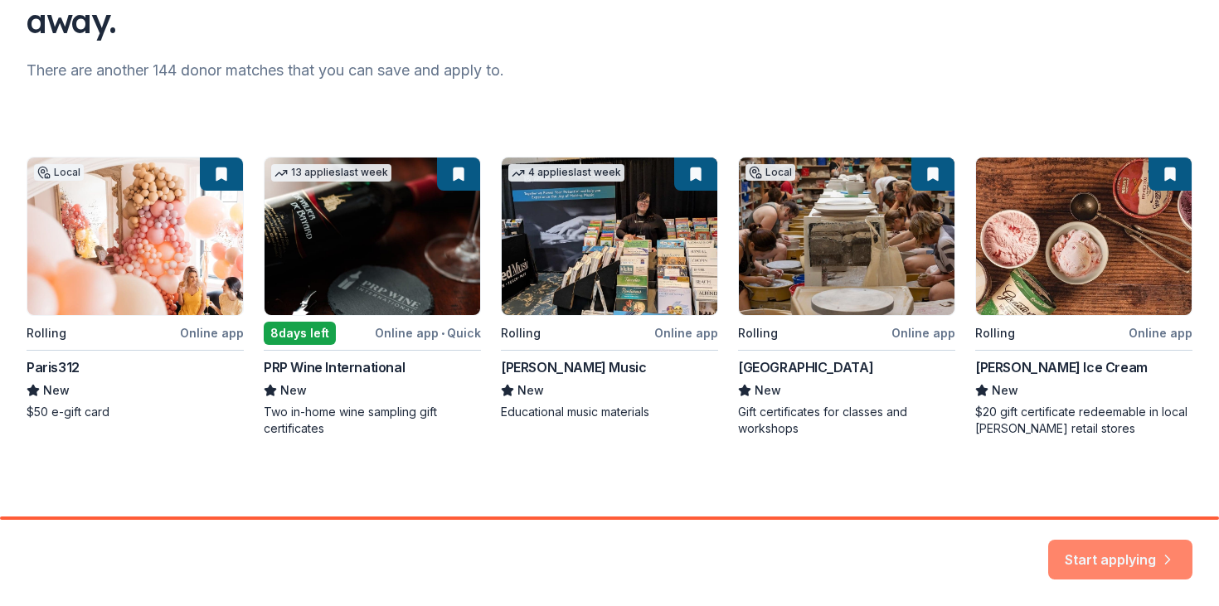
click at [1133, 552] on button "Start applying" at bounding box center [1120, 550] width 144 height 40
click at [1123, 554] on div "Start applying" at bounding box center [1120, 560] width 144 height 40
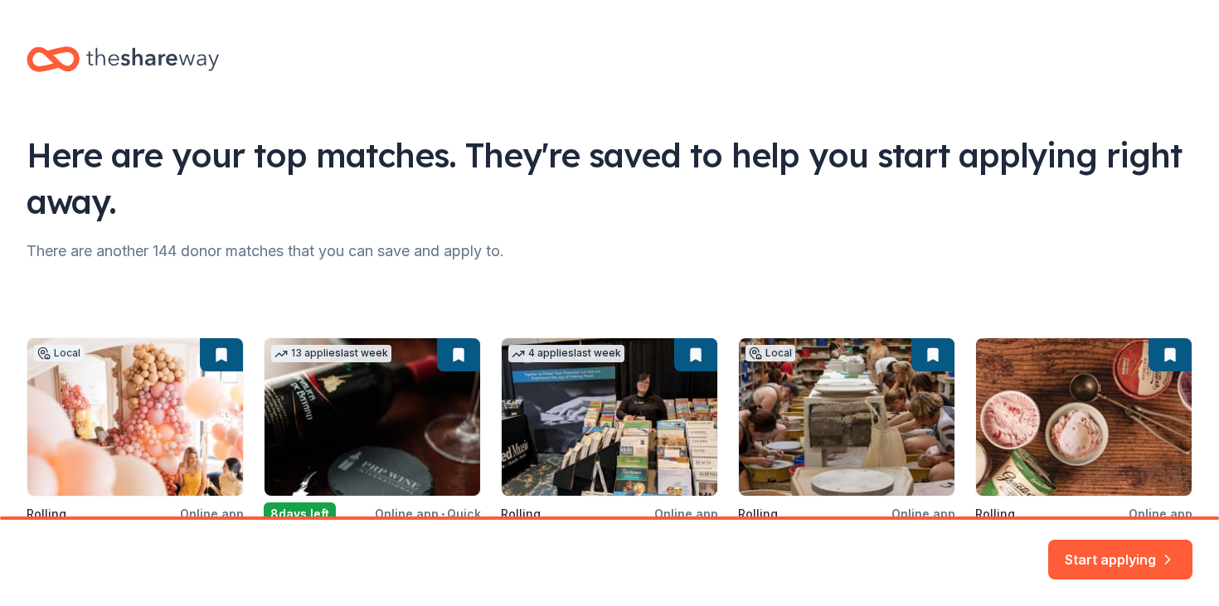
scroll to position [181, 0]
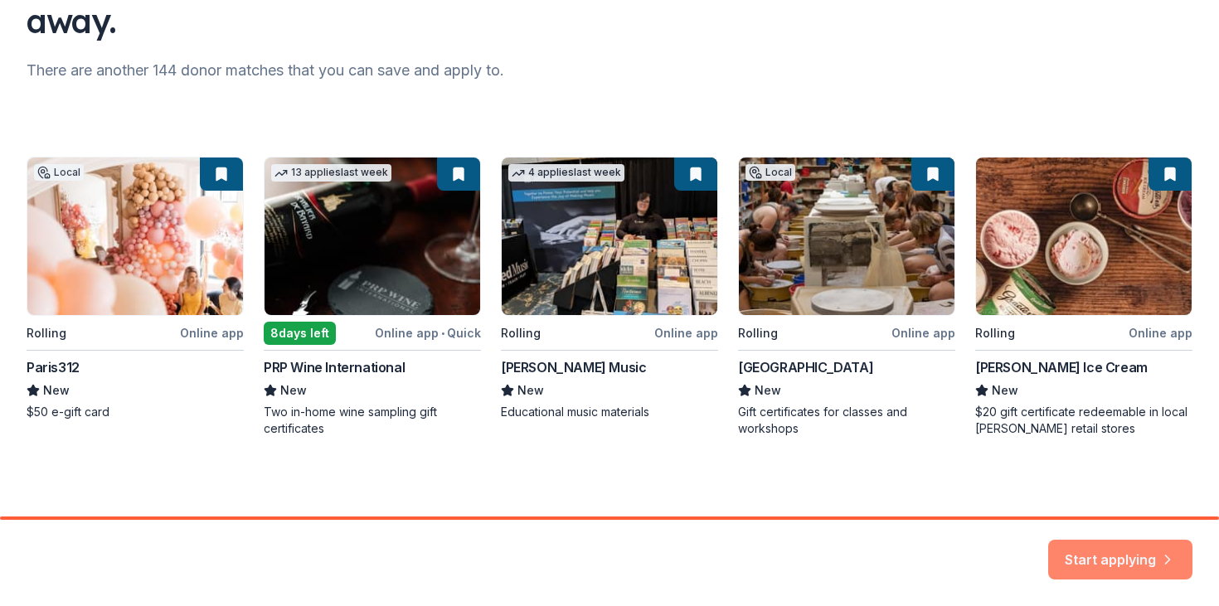
click at [1129, 552] on button "Start applying" at bounding box center [1120, 557] width 144 height 40
click at [1129, 552] on div "Start applying" at bounding box center [1120, 560] width 144 height 40
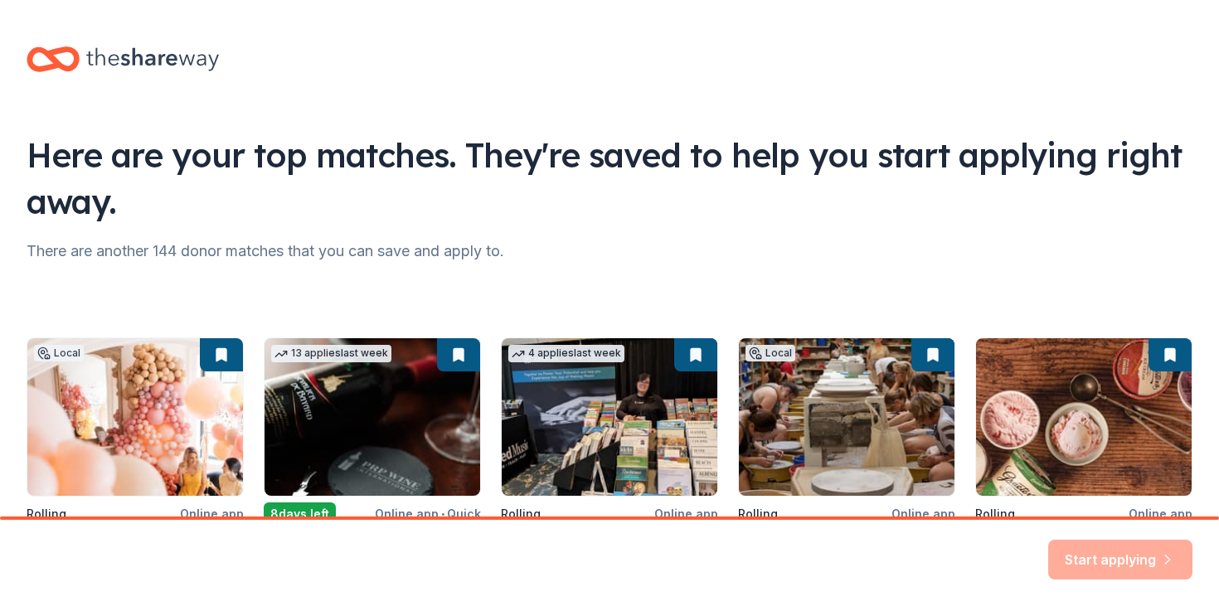
click at [121, 56] on icon at bounding box center [152, 59] width 133 height 34
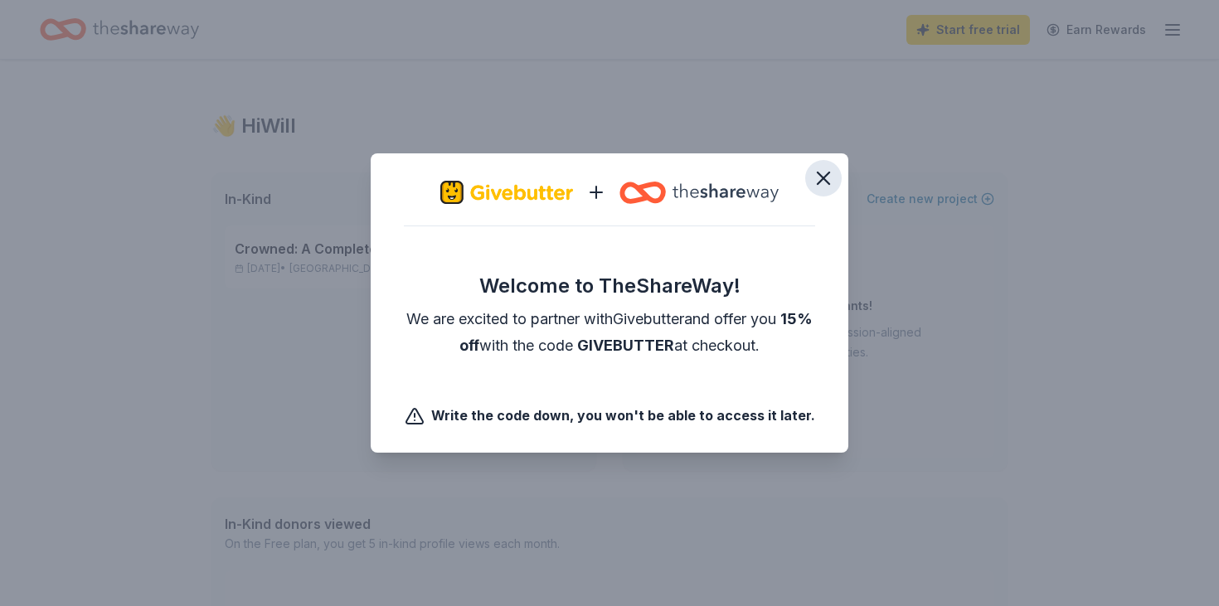
click at [824, 178] on icon "button" at bounding box center [824, 179] width 12 height 12
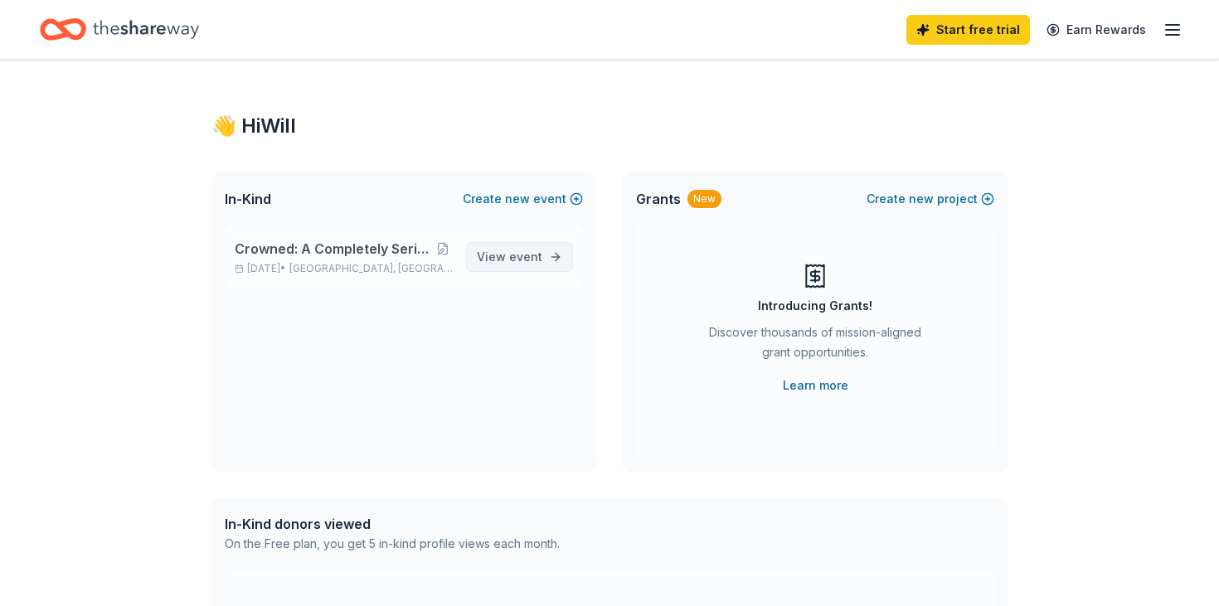
click at [528, 246] on link "View event" at bounding box center [519, 257] width 107 height 30
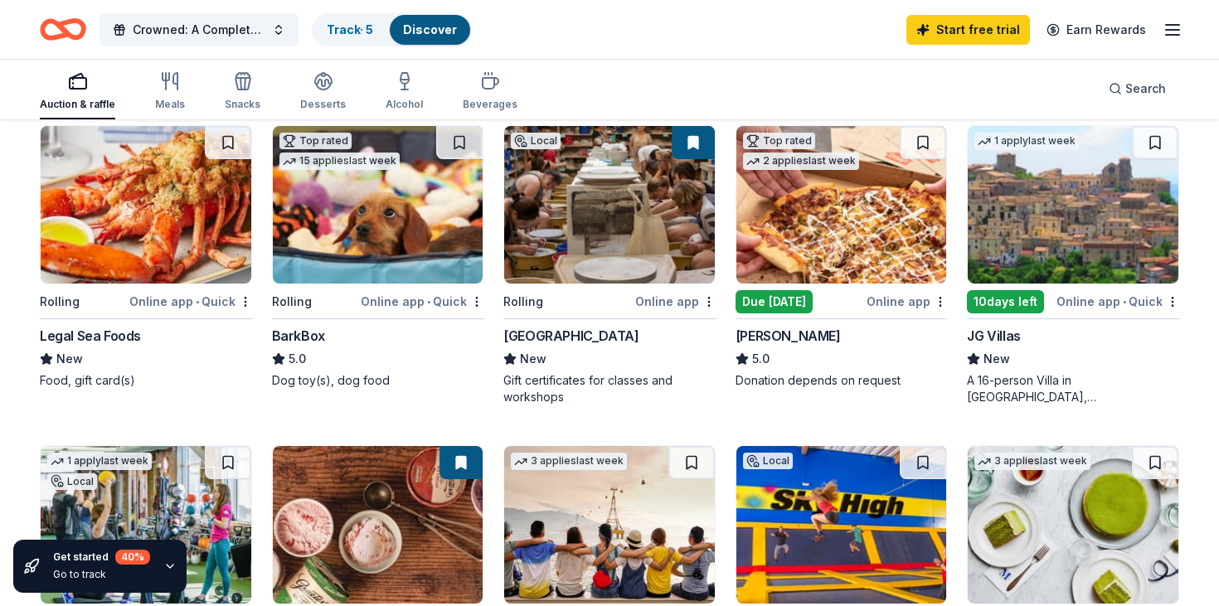
scroll to position [819, 0]
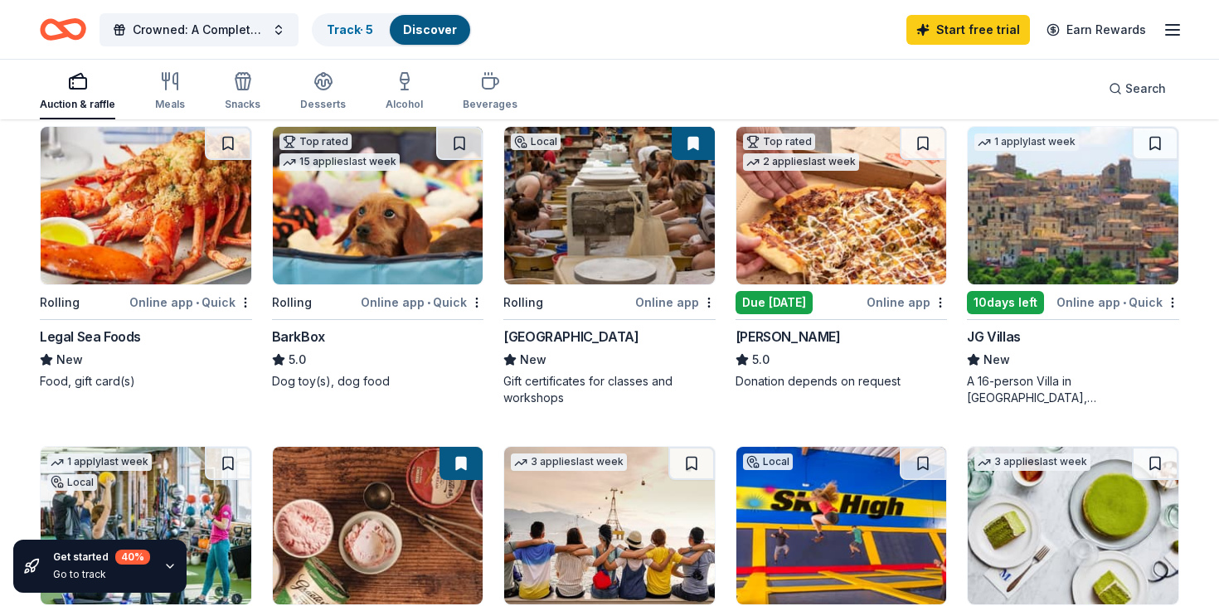
click at [291, 333] on div "BarkBox" at bounding box center [298, 337] width 53 height 20
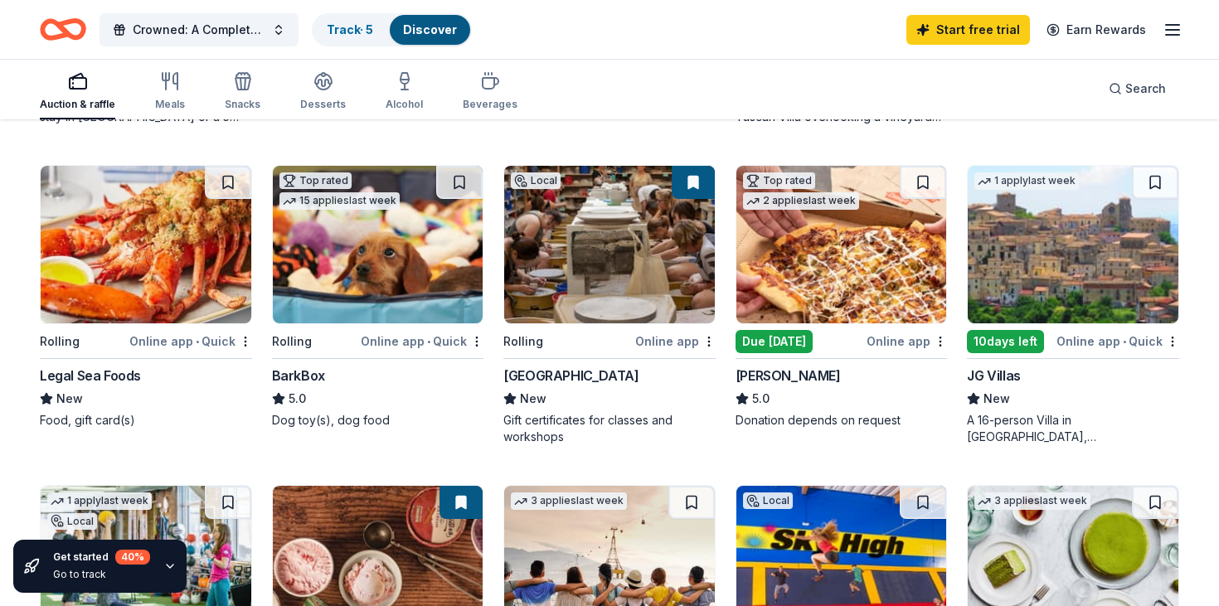
scroll to position [778, 0]
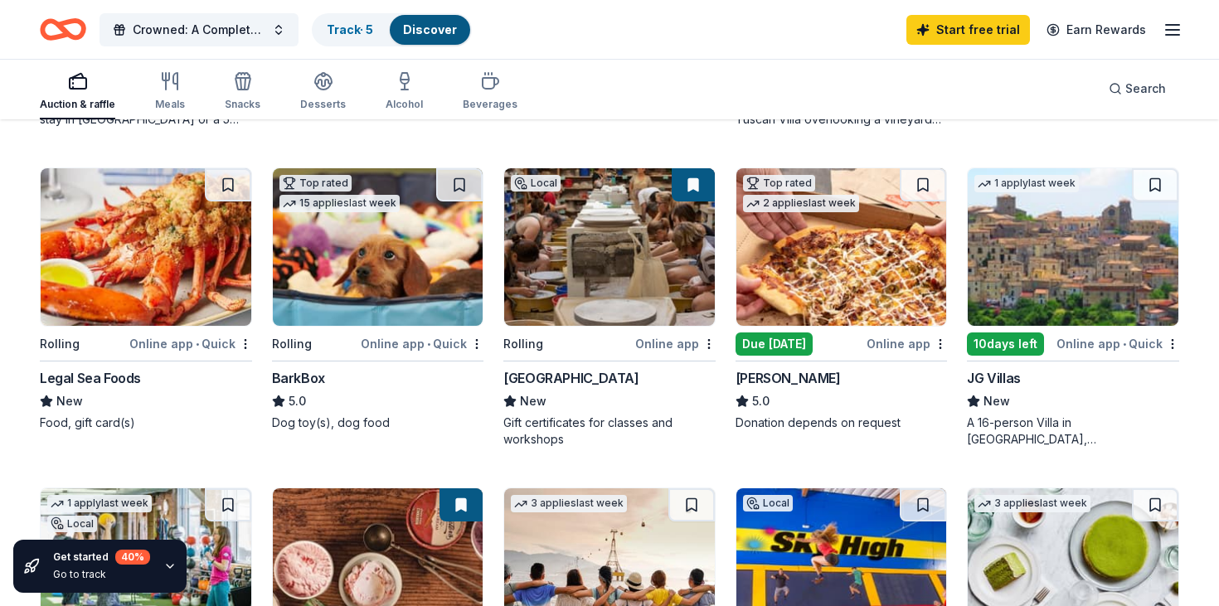
click at [1091, 425] on div "A 16-person Villa in Altomonte, Calabria, Italy for 7days/6nights (Retail value…" at bounding box center [1073, 431] width 212 height 33
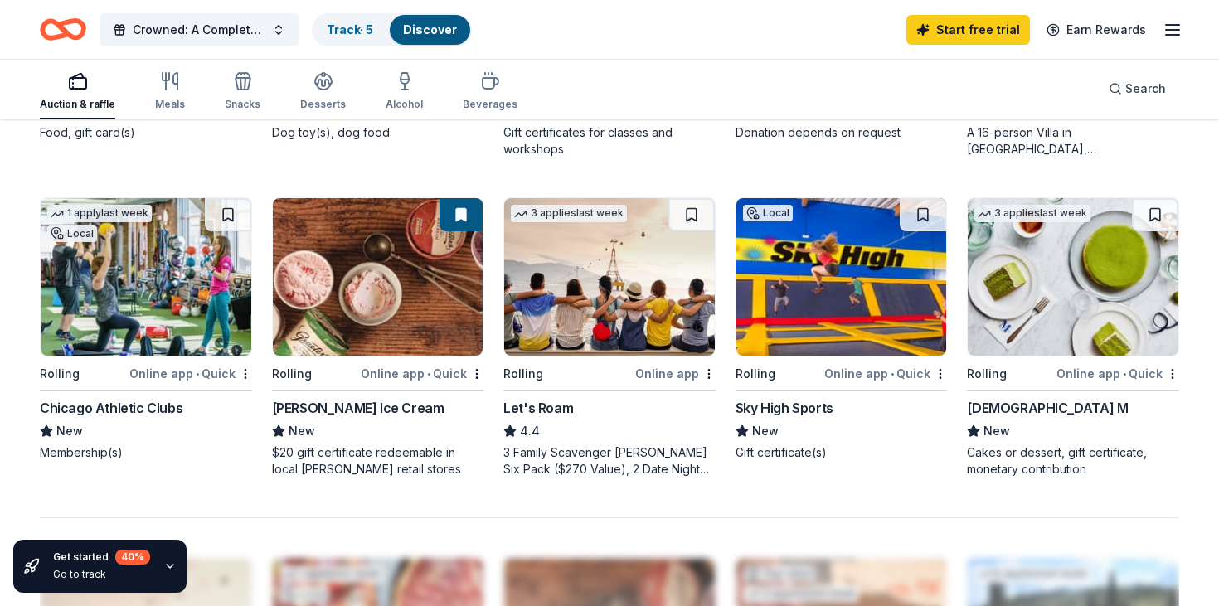
scroll to position [1075, 0]
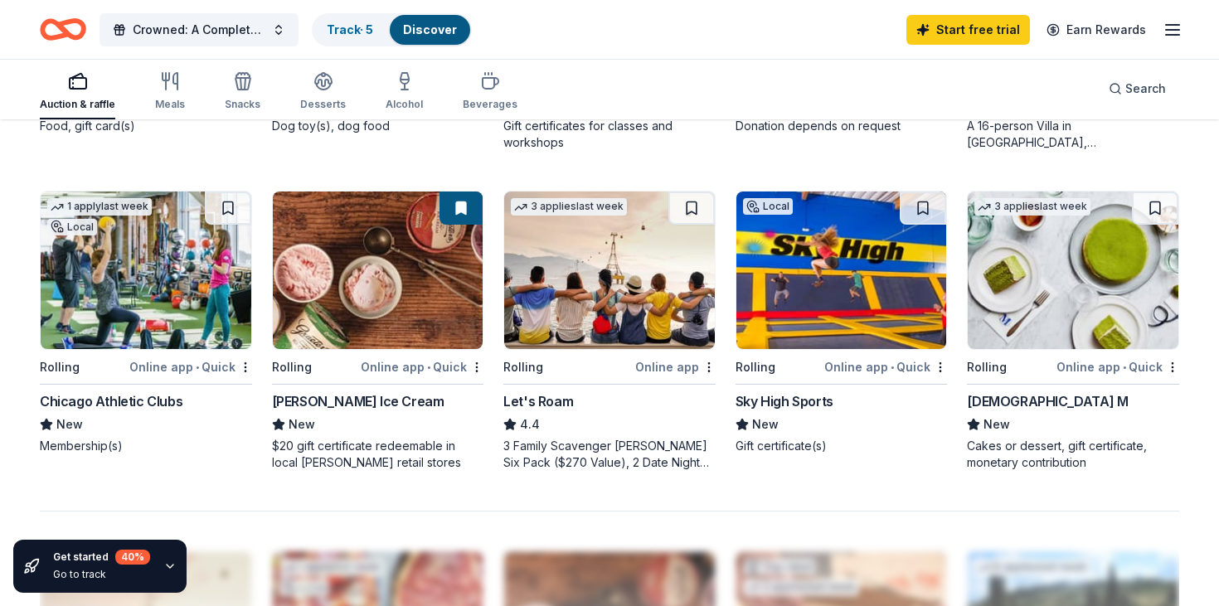
click at [189, 302] on img at bounding box center [146, 271] width 211 height 158
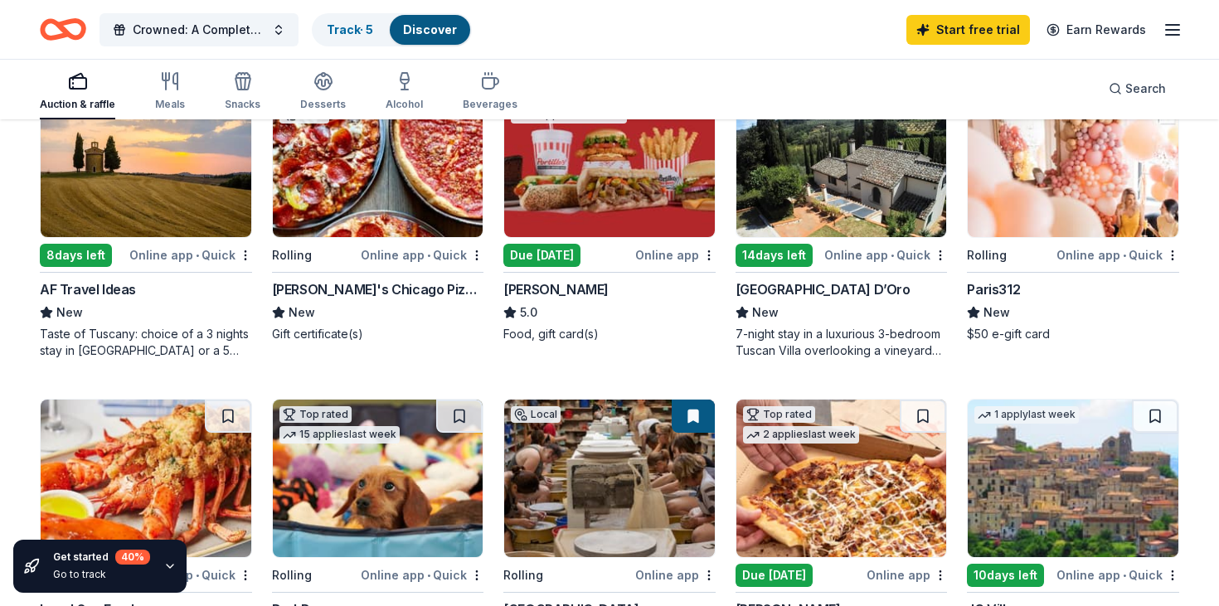
scroll to position [463, 0]
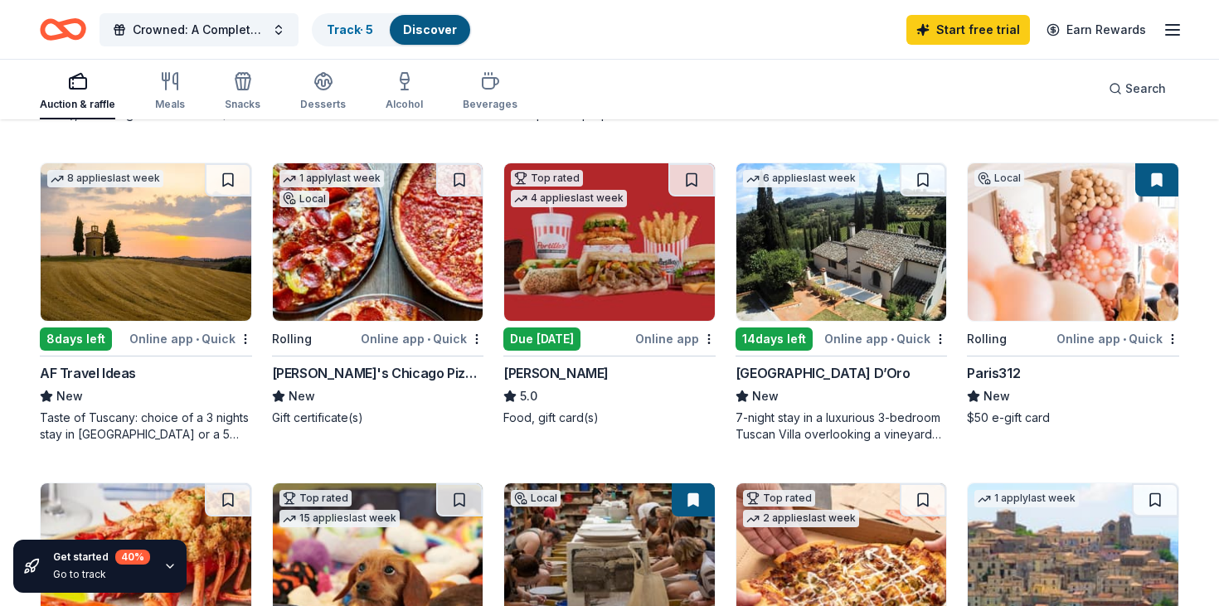
click at [151, 251] on img at bounding box center [146, 242] width 211 height 158
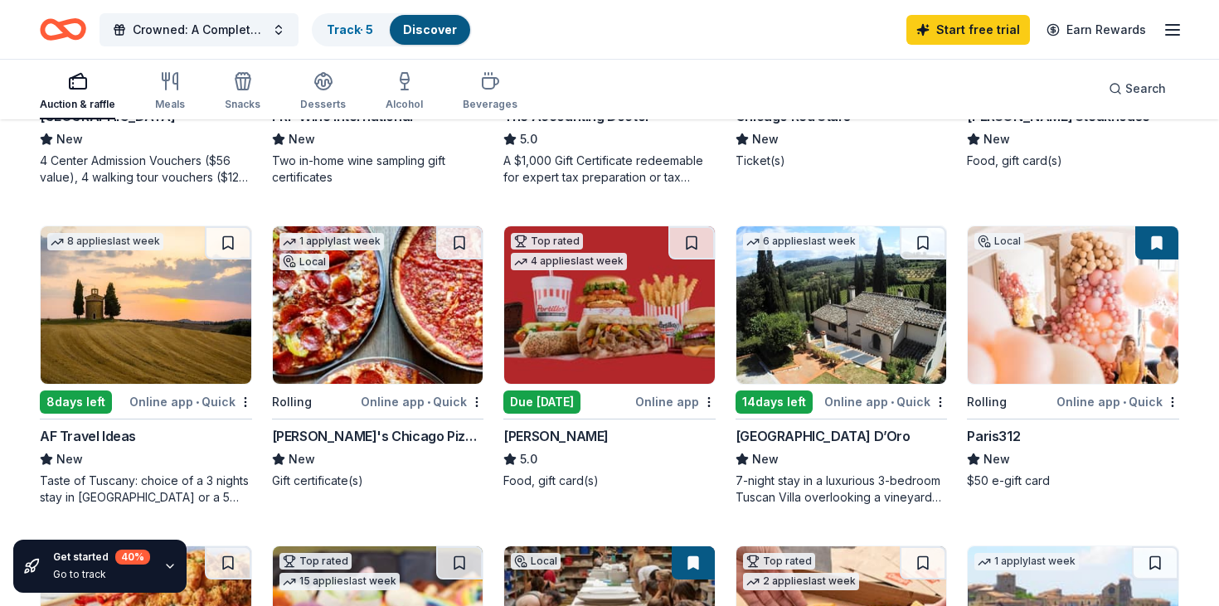
scroll to position [397, 0]
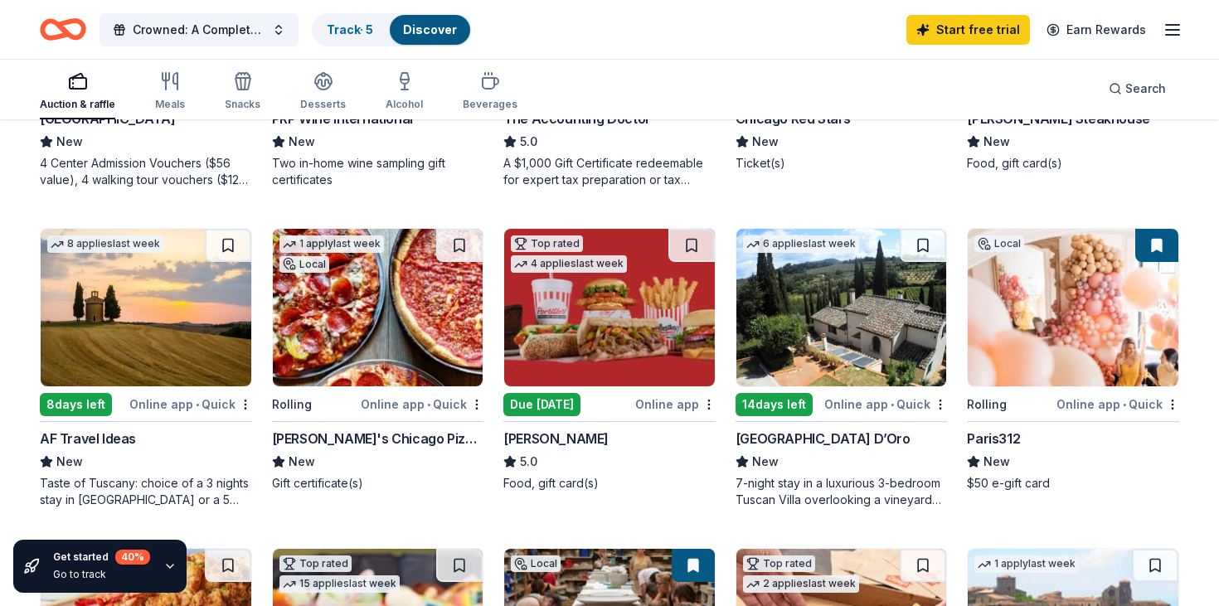
click at [825, 299] on img at bounding box center [842, 308] width 211 height 158
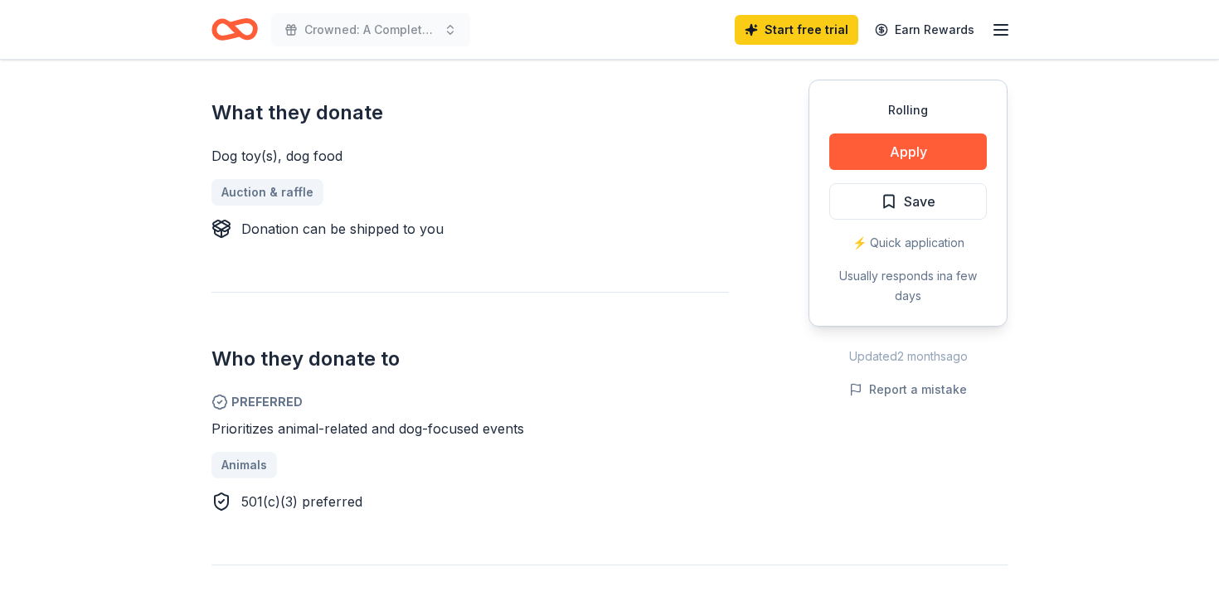
scroll to position [577, 0]
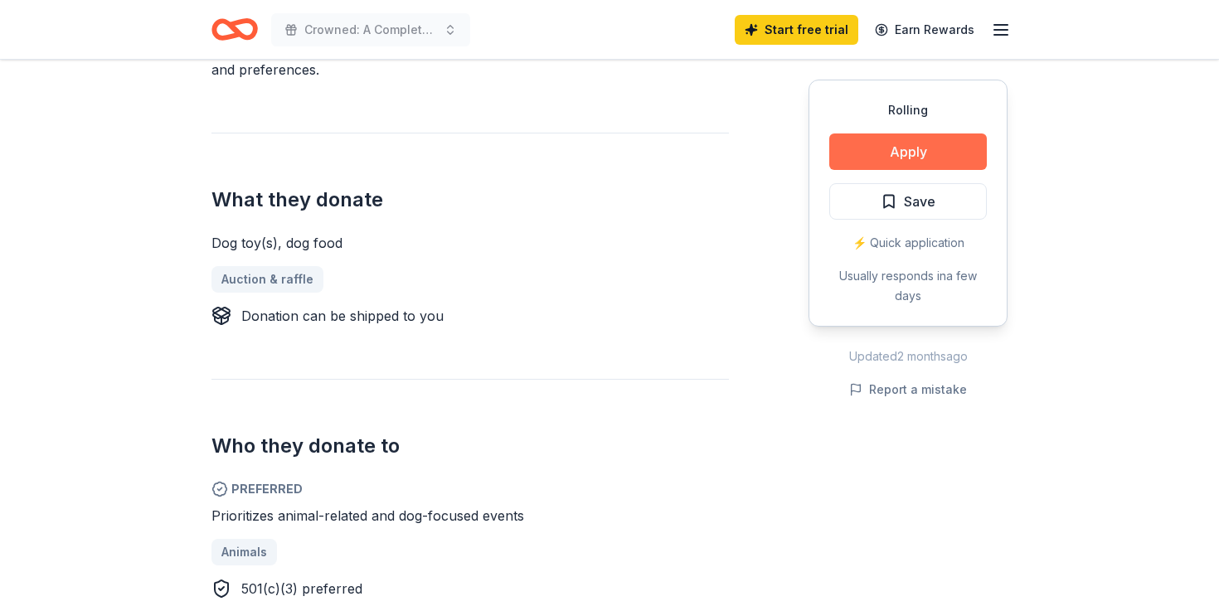
click at [944, 145] on button "Apply" at bounding box center [908, 152] width 158 height 36
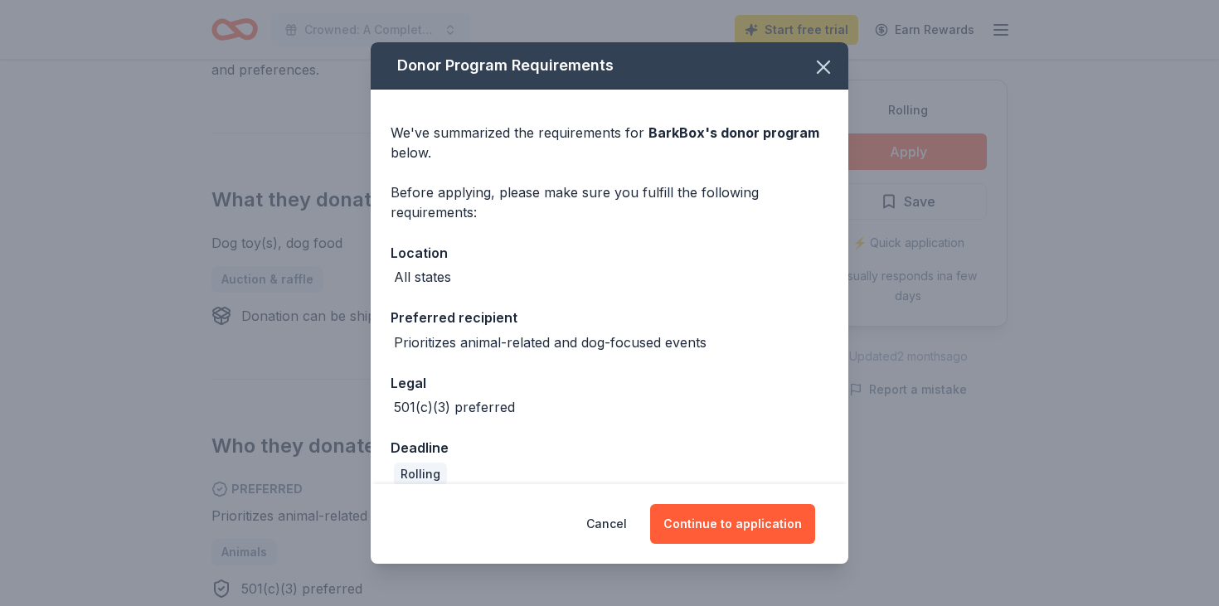
scroll to position [21, 0]
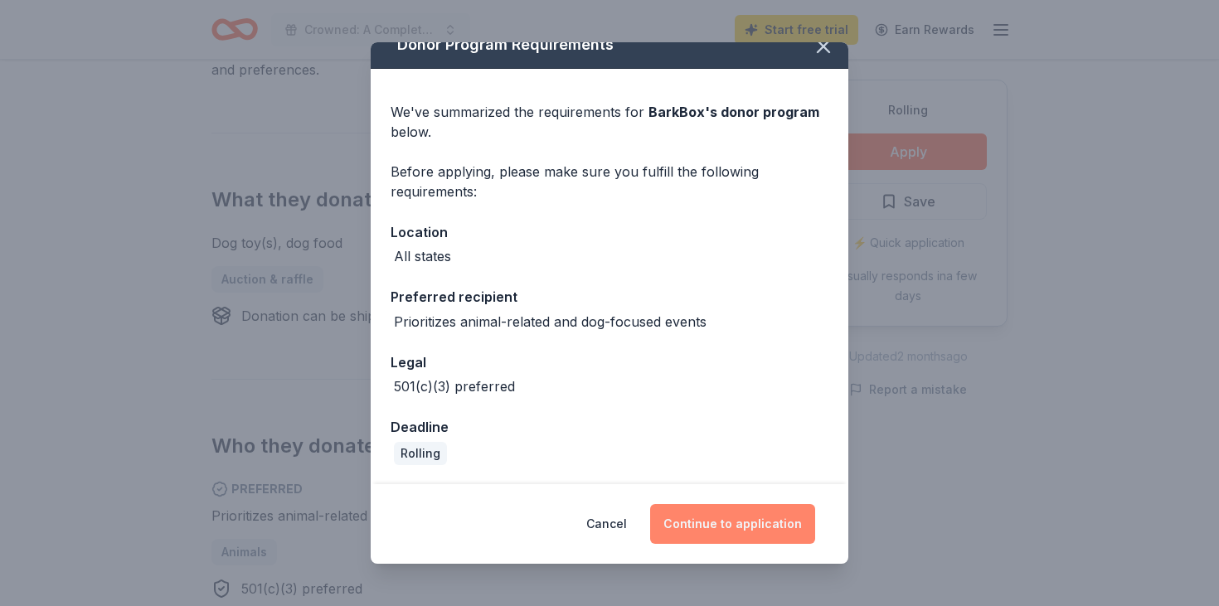
click at [756, 530] on button "Continue to application" at bounding box center [732, 524] width 165 height 40
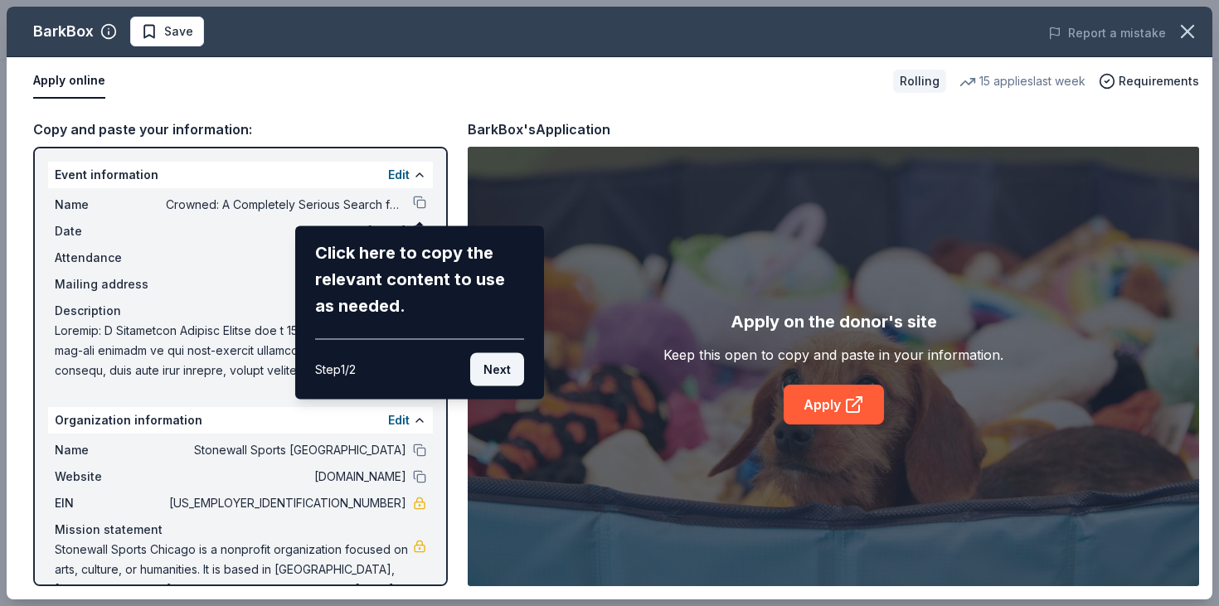
click at [498, 368] on button "Next" at bounding box center [497, 369] width 54 height 33
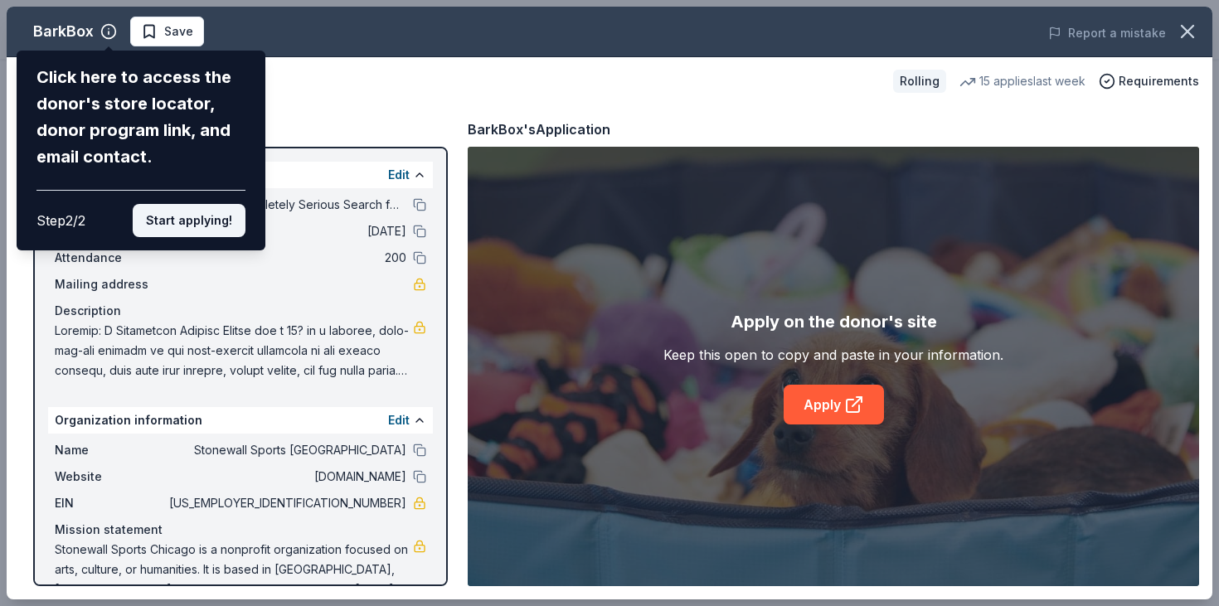
click at [191, 224] on button "Start applying!" at bounding box center [189, 220] width 113 height 33
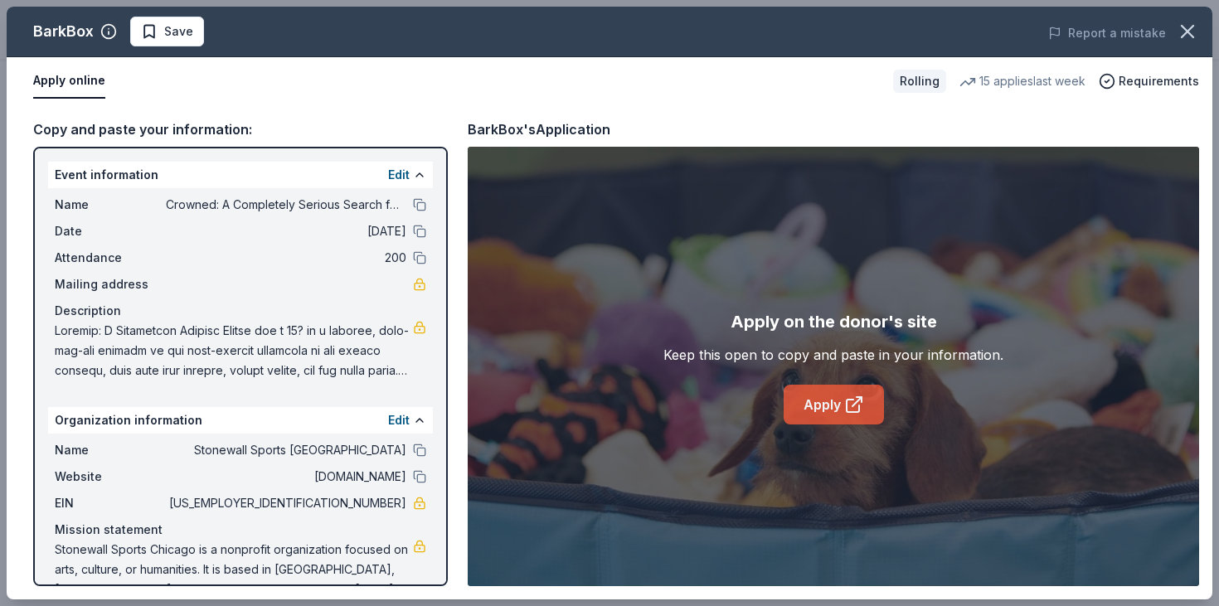
click at [848, 405] on icon at bounding box center [854, 405] width 20 height 20
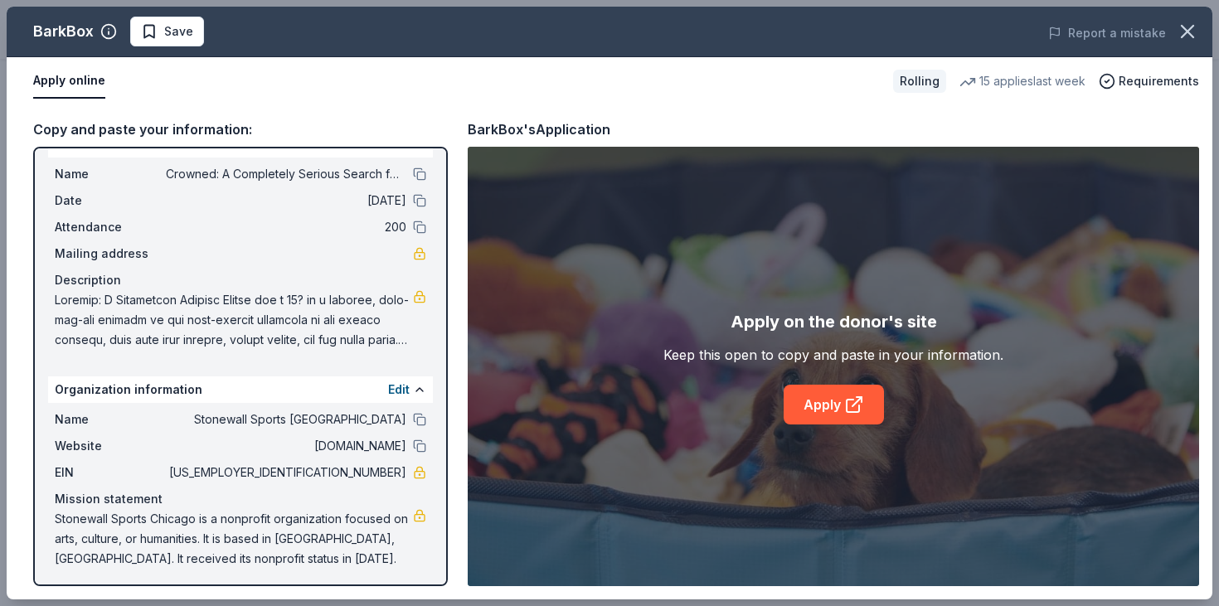
scroll to position [35, 0]
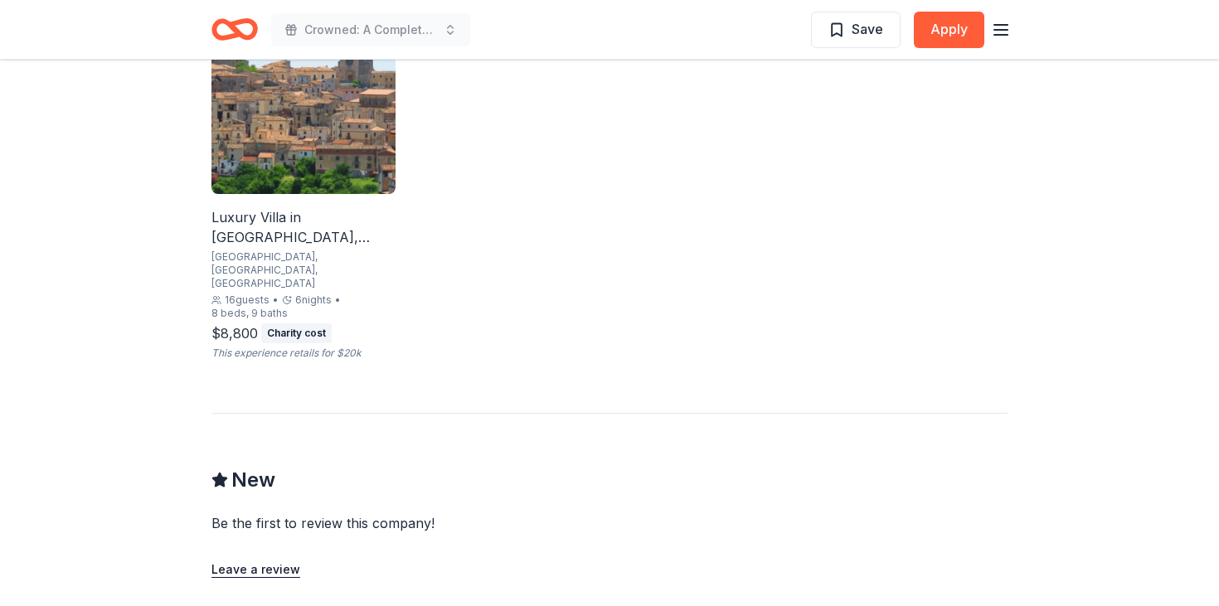
scroll to position [1315, 0]
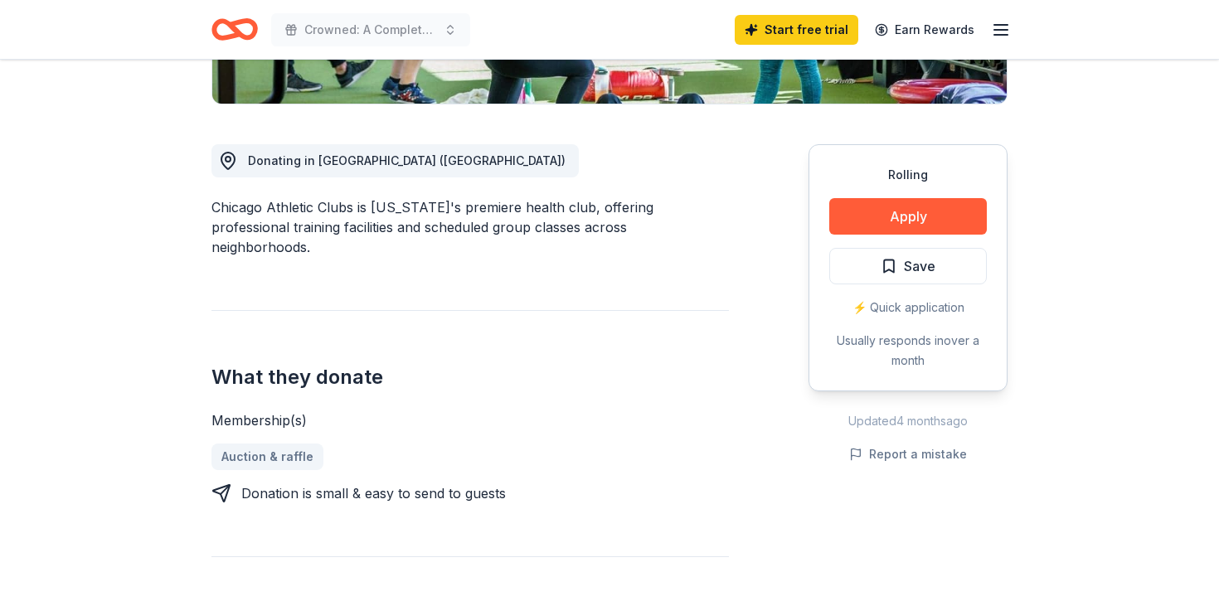
scroll to position [401, 0]
click at [896, 211] on button "Apply" at bounding box center [908, 215] width 158 height 36
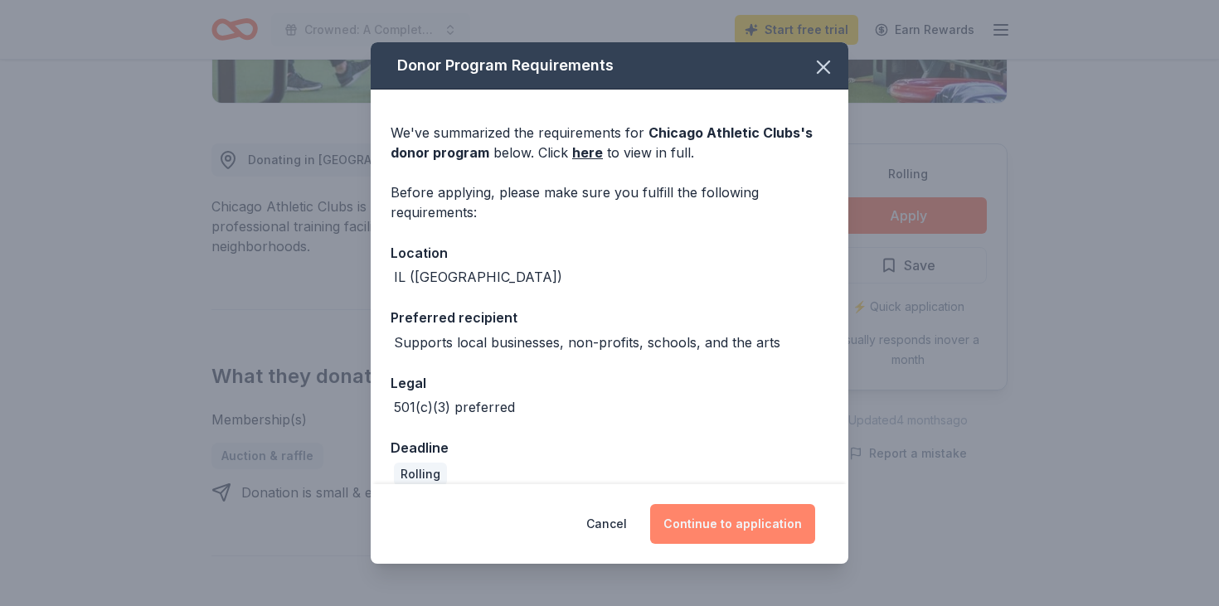
click at [737, 526] on button "Continue to application" at bounding box center [732, 524] width 165 height 40
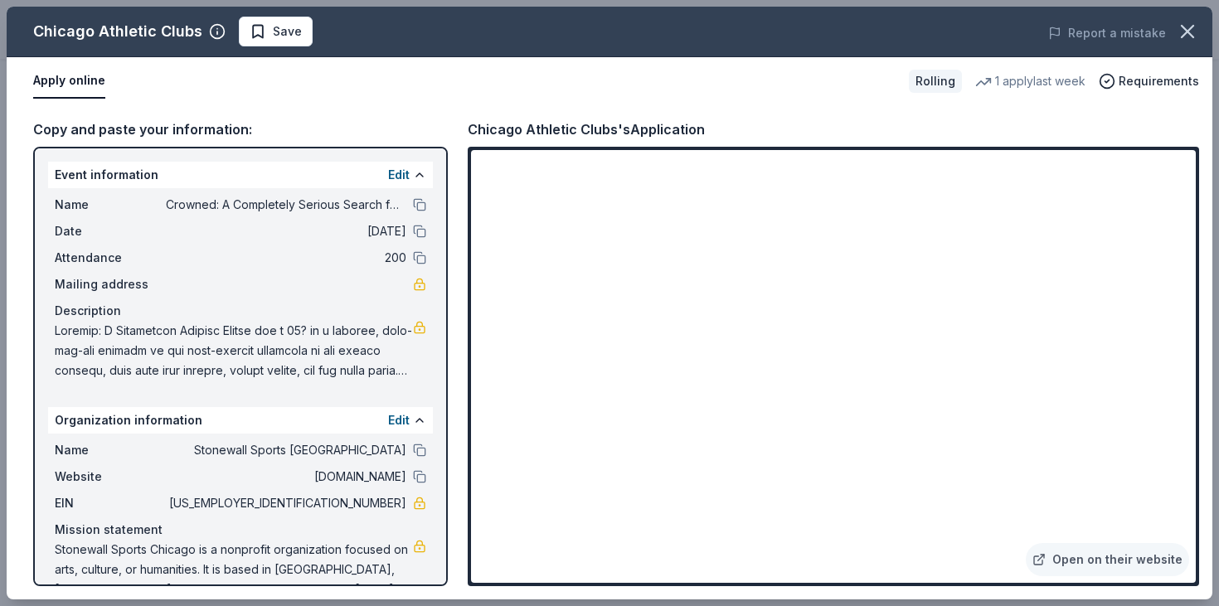
click at [469, 126] on div "Chicago Athletic Clubs's Application" at bounding box center [586, 130] width 237 height 22
drag, startPoint x: 469, startPoint y: 126, endPoint x: 576, endPoint y: 130, distance: 107.1
click at [576, 130] on div "Chicago Athletic Clubs's Application" at bounding box center [586, 130] width 237 height 22
click at [602, 130] on div "Chicago Athletic Clubs's Application" at bounding box center [586, 130] width 237 height 22
drag, startPoint x: 609, startPoint y: 131, endPoint x: 501, endPoint y: 128, distance: 107.9
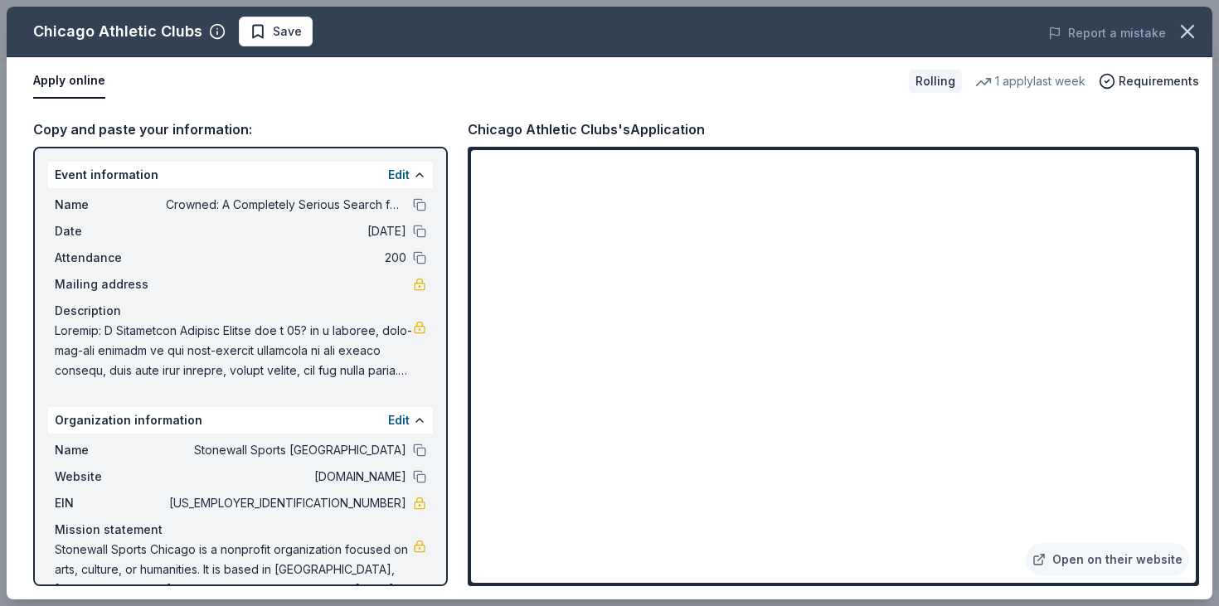
click at [501, 128] on div "Chicago Athletic Clubs's Application" at bounding box center [586, 130] width 237 height 22
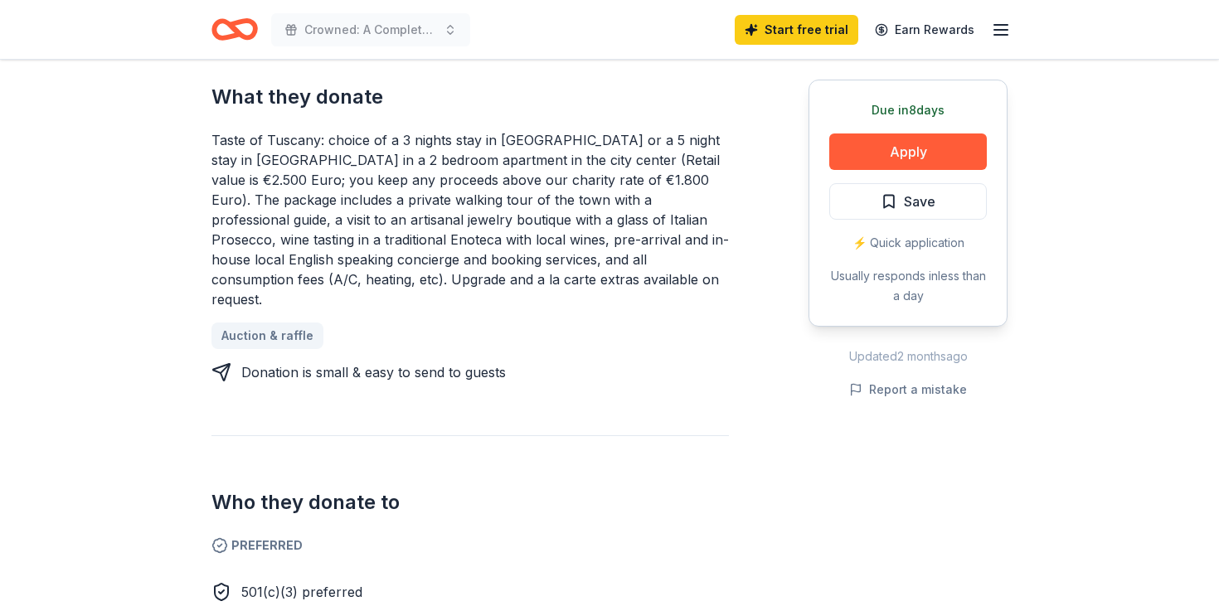
scroll to position [709, 0]
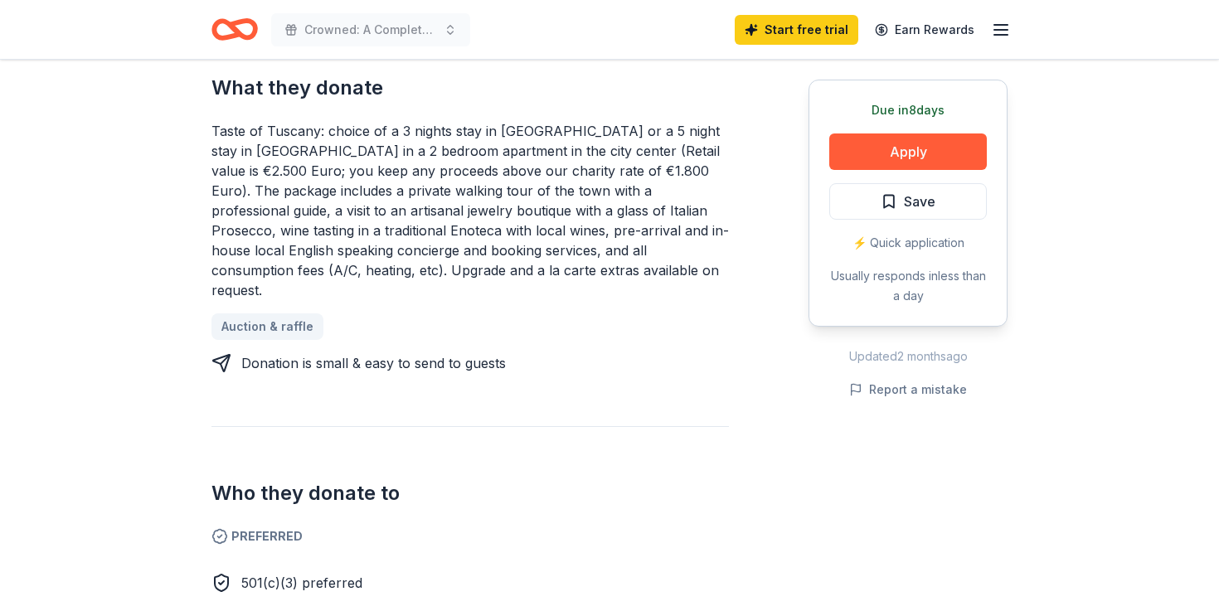
drag, startPoint x: 461, startPoint y: 148, endPoint x: 535, endPoint y: 152, distance: 73.9
click at [535, 151] on div "Taste of Tuscany: choice of a 3 nights stay in [GEOGRAPHIC_DATA] or a 5 night s…" at bounding box center [470, 210] width 518 height 179
drag, startPoint x: 535, startPoint y: 152, endPoint x: 438, endPoint y: 152, distance: 97.0
click at [438, 152] on div "Taste of Tuscany: choice of a 3 nights stay in [GEOGRAPHIC_DATA] or a 5 night s…" at bounding box center [470, 210] width 518 height 179
click at [429, 186] on div "Taste of Tuscany: choice of a 3 nights stay in [GEOGRAPHIC_DATA] or a 5 night s…" at bounding box center [470, 210] width 518 height 179
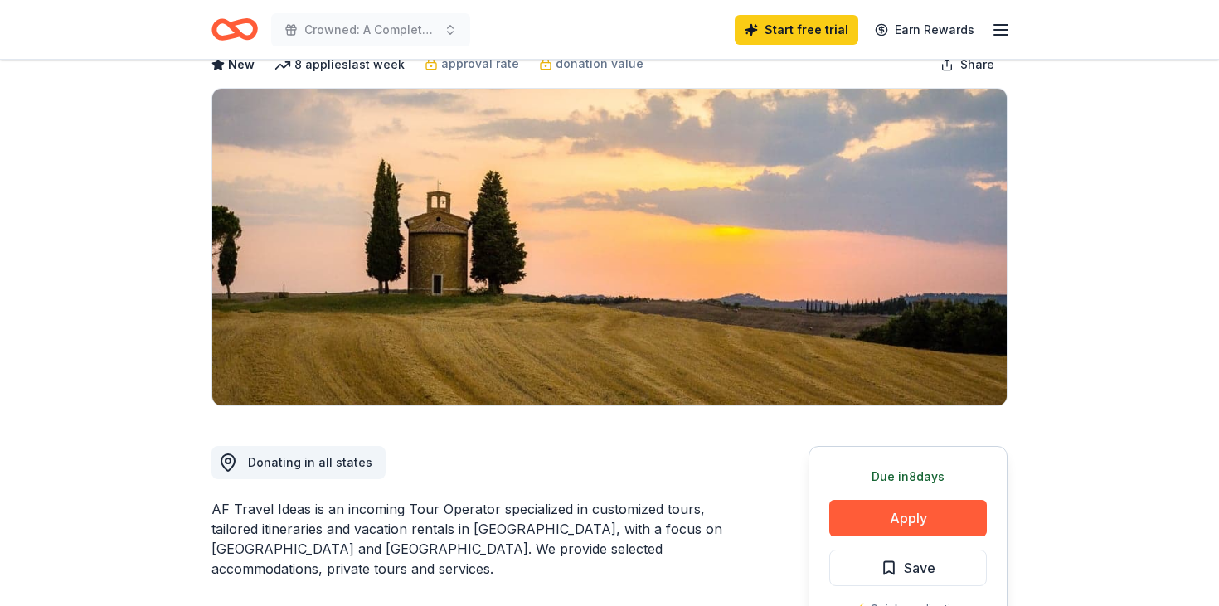
scroll to position [0, 0]
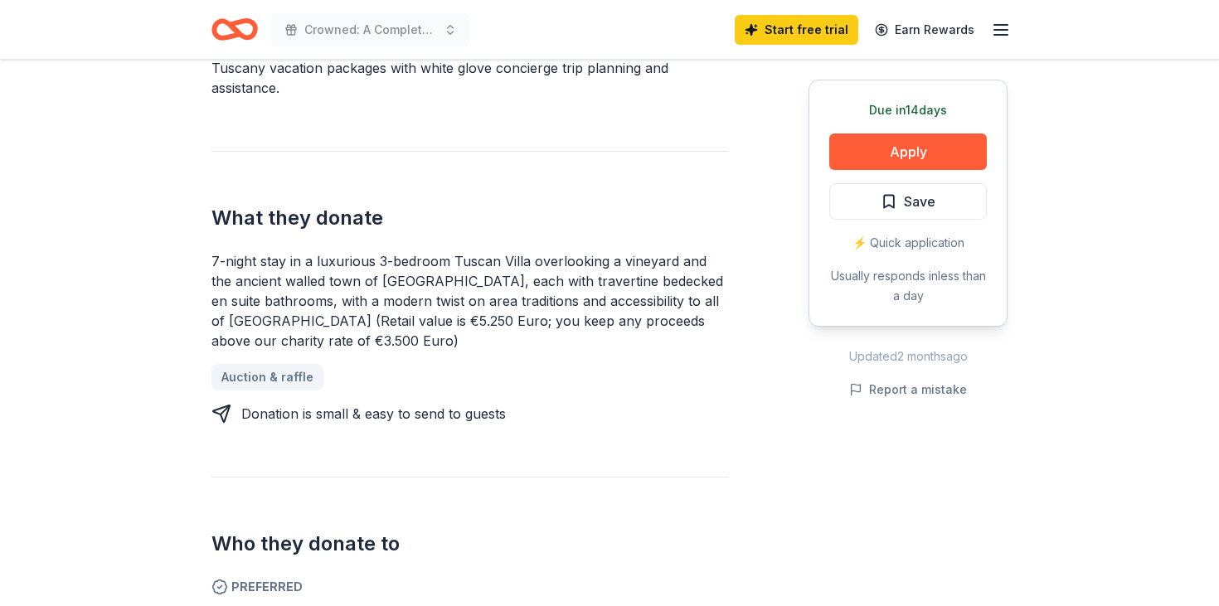
scroll to position [556, 0]
